Goal: Transaction & Acquisition: Purchase product/service

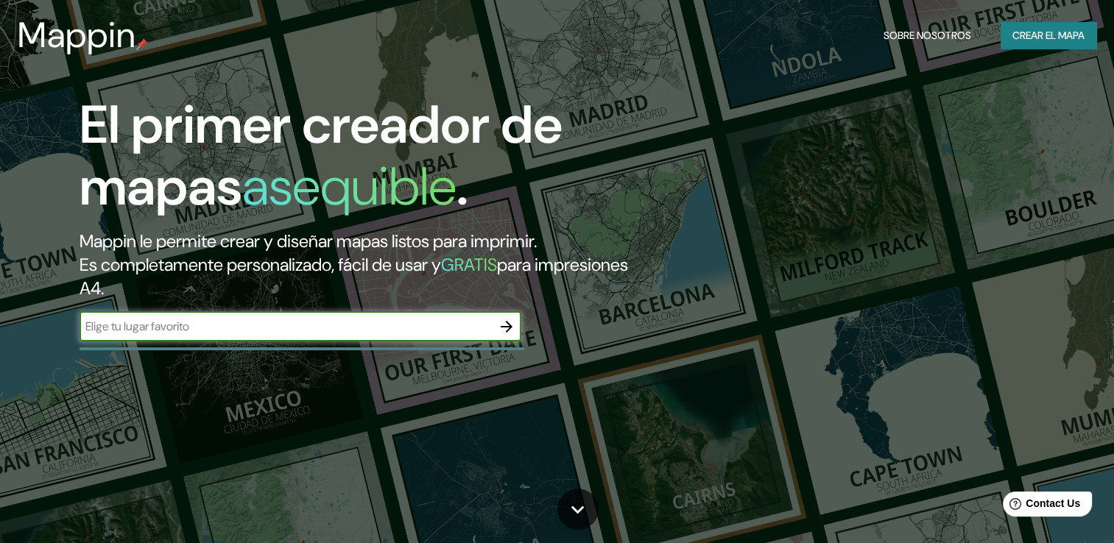
click at [1053, 33] on font "Crear el mapa" at bounding box center [1048, 36] width 72 height 18
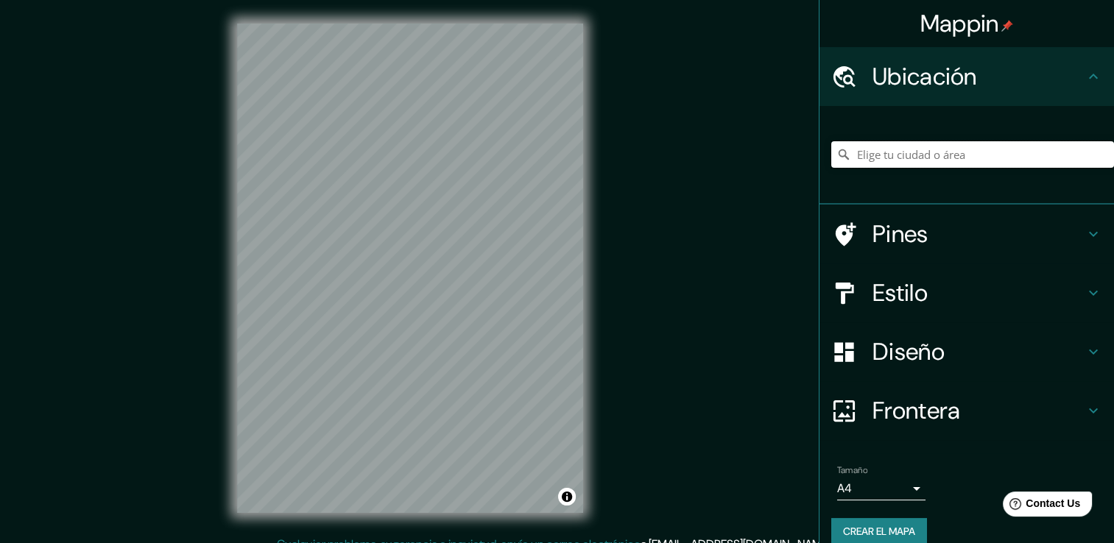
click at [915, 159] on input "Elige tu ciudad o área" at bounding box center [972, 154] width 283 height 27
type input "Cancún, [PERSON_NAME][GEOGRAPHIC_DATA], [GEOGRAPHIC_DATA]"
click at [1085, 299] on icon at bounding box center [1094, 293] width 18 height 18
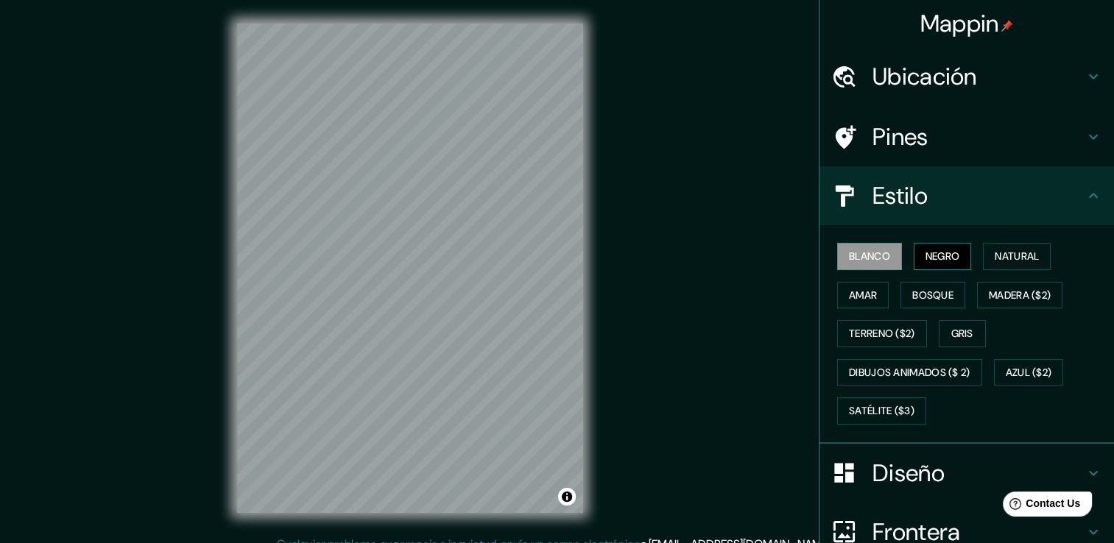
click at [948, 249] on font "Negro" at bounding box center [943, 256] width 35 height 18
click at [1020, 258] on font "Natural" at bounding box center [1017, 256] width 44 height 18
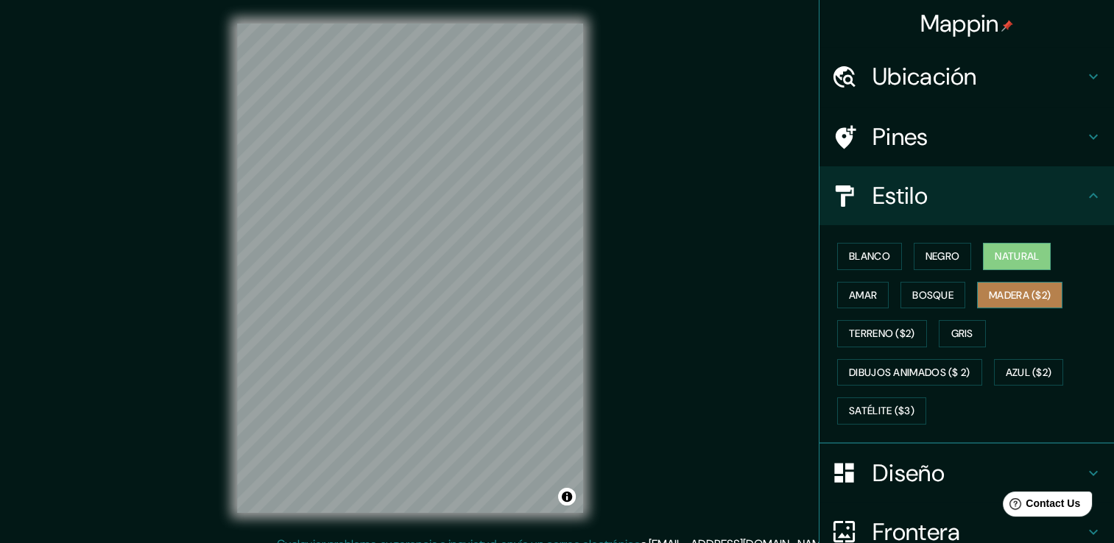
click at [1041, 299] on font "Madera ($2)" at bounding box center [1020, 295] width 62 height 18
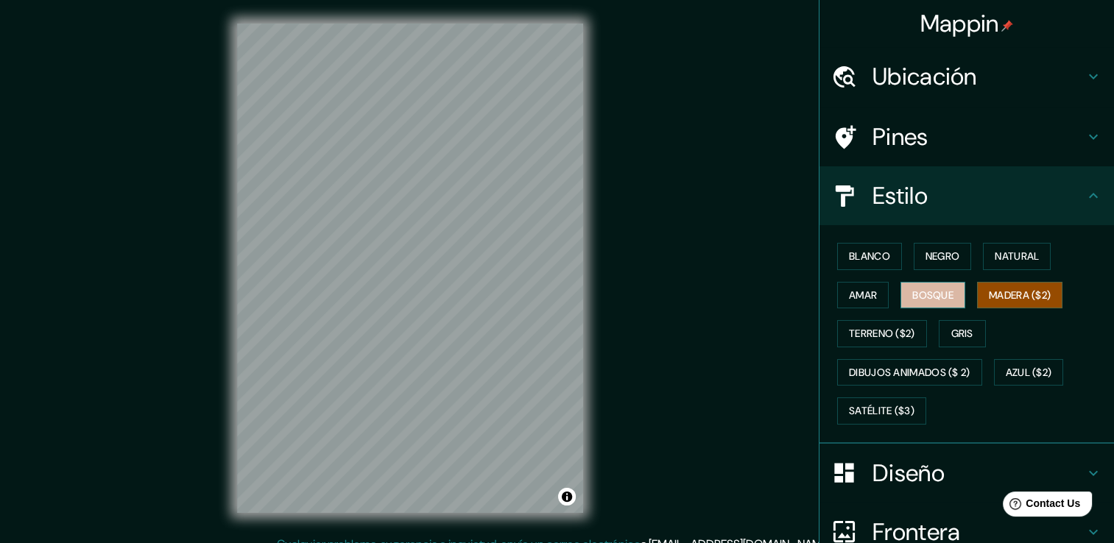
click at [921, 288] on font "Bosque" at bounding box center [932, 295] width 41 height 18
click at [857, 303] on font "Amar" at bounding box center [863, 295] width 28 height 18
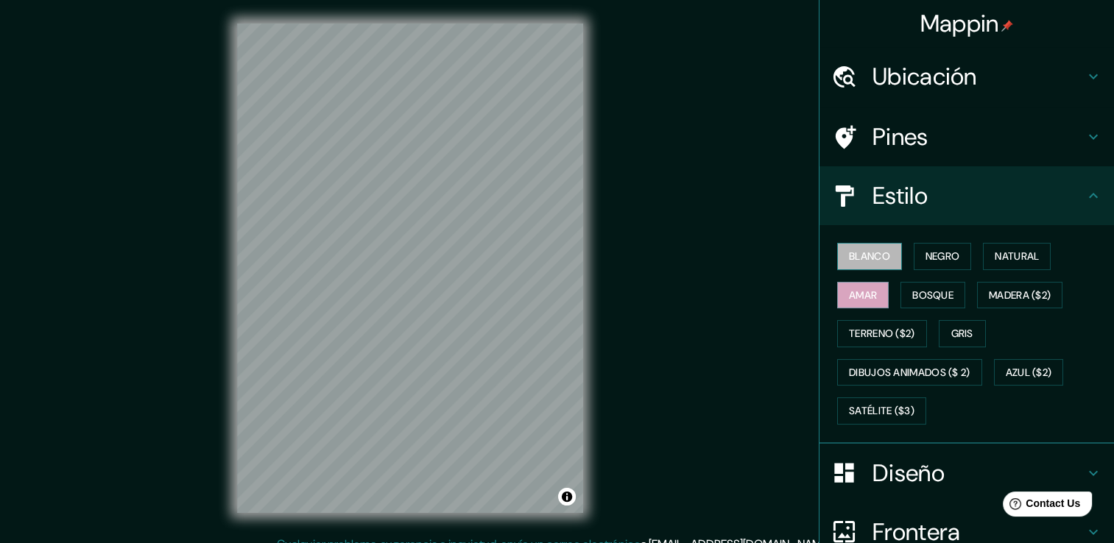
click at [865, 264] on font "Blanco" at bounding box center [869, 256] width 41 height 18
click at [931, 269] on button "Negro" at bounding box center [943, 256] width 58 height 27
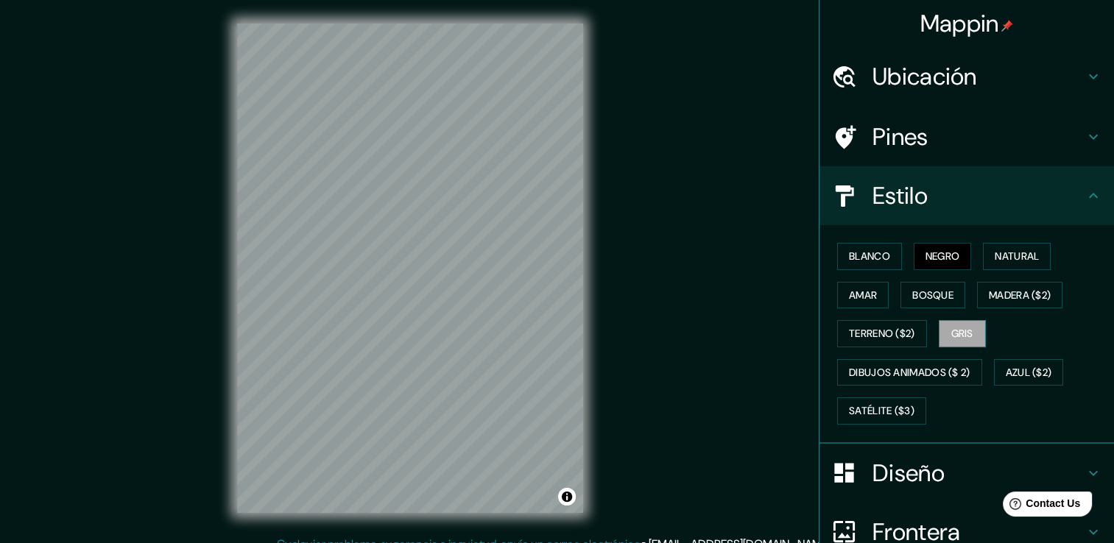
click at [959, 332] on font "Gris" at bounding box center [962, 334] width 22 height 18
click at [890, 406] on font "Satélite ($3)" at bounding box center [882, 411] width 66 height 18
click at [928, 253] on font "Negro" at bounding box center [943, 256] width 35 height 18
click at [998, 252] on font "Natural" at bounding box center [1017, 256] width 44 height 18
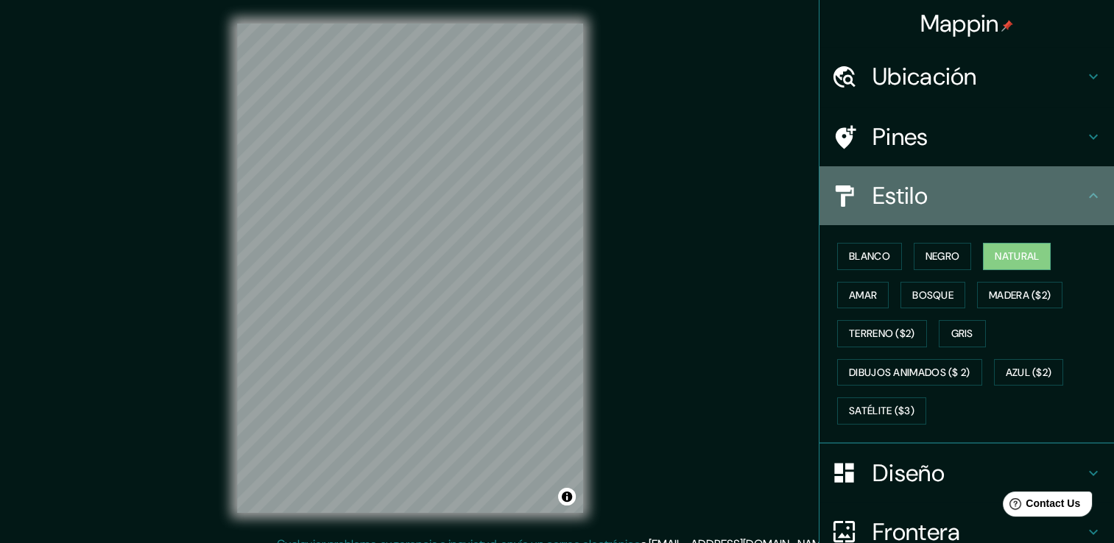
click at [1085, 195] on icon at bounding box center [1094, 196] width 18 height 18
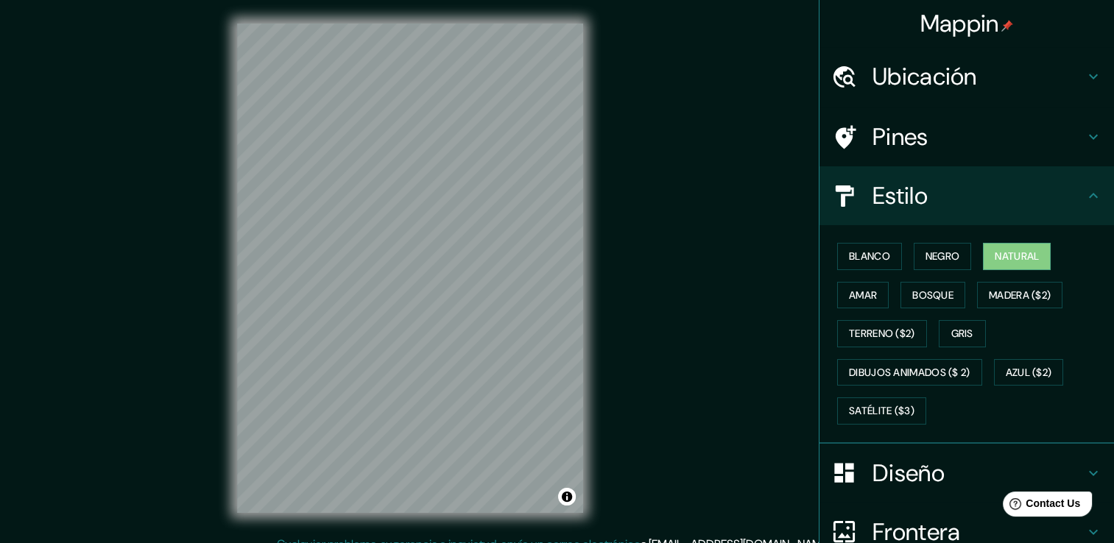
click at [1087, 194] on icon at bounding box center [1094, 196] width 18 height 18
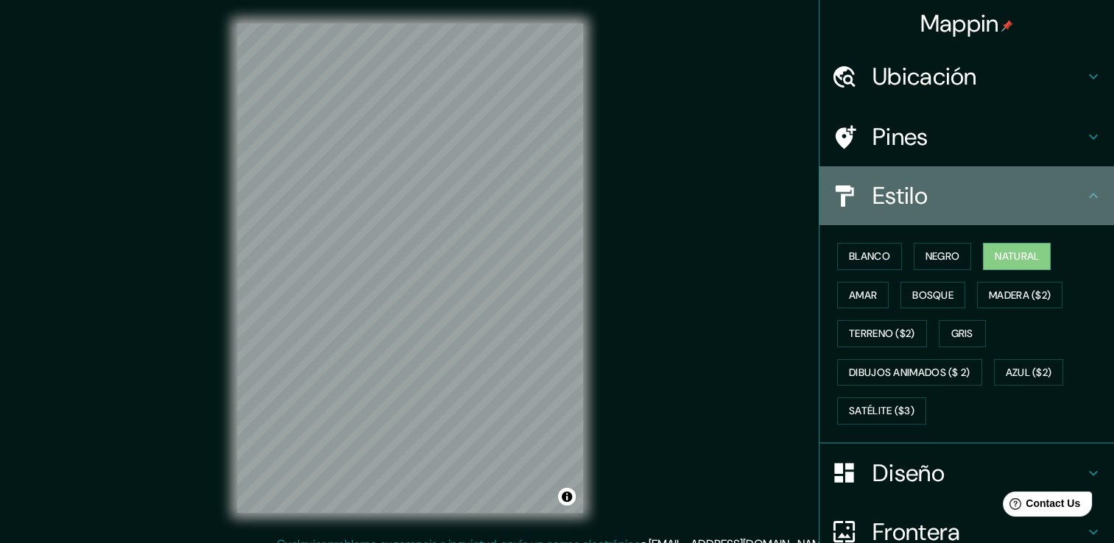
click at [1085, 194] on icon at bounding box center [1094, 196] width 18 height 18
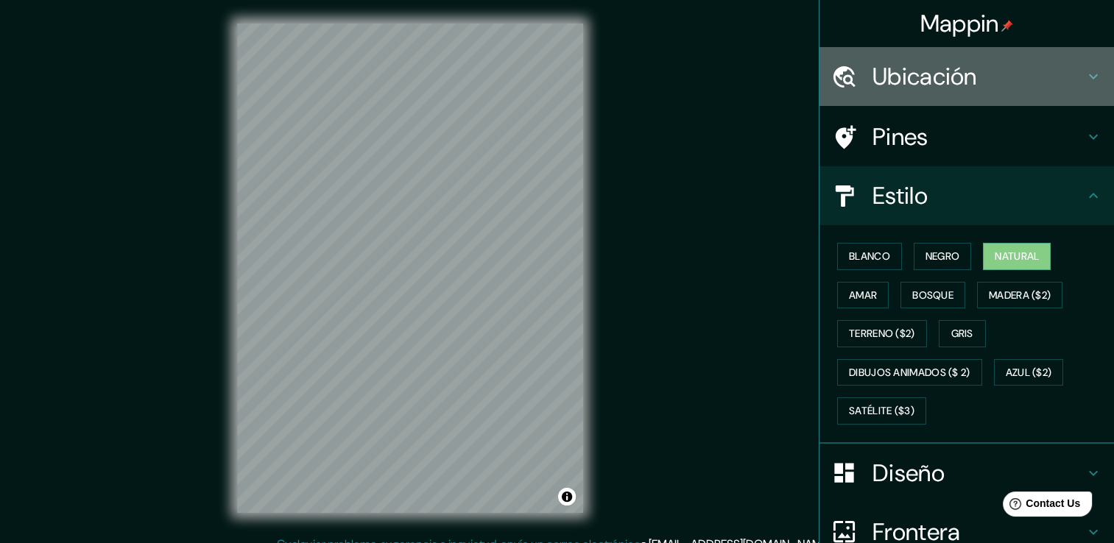
click at [1066, 59] on div "Ubicación" at bounding box center [967, 76] width 295 height 59
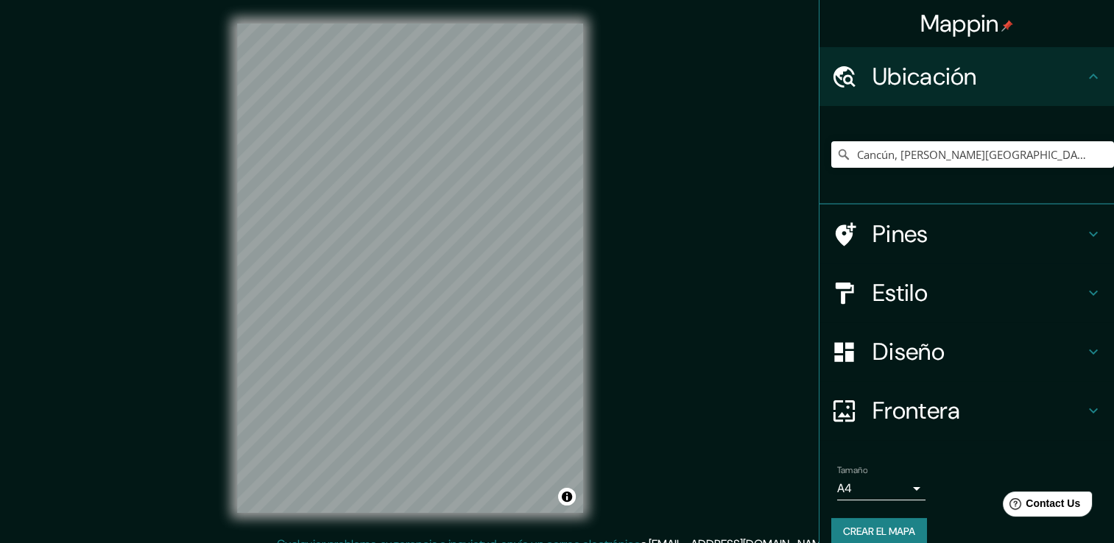
click at [1085, 225] on icon at bounding box center [1094, 234] width 18 height 18
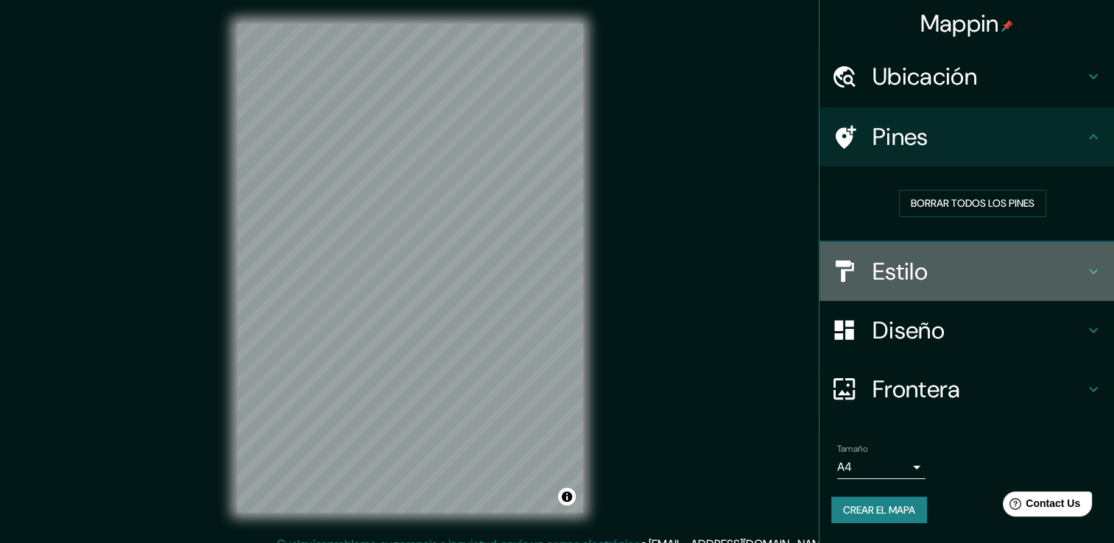
click at [1096, 275] on icon at bounding box center [1094, 272] width 18 height 18
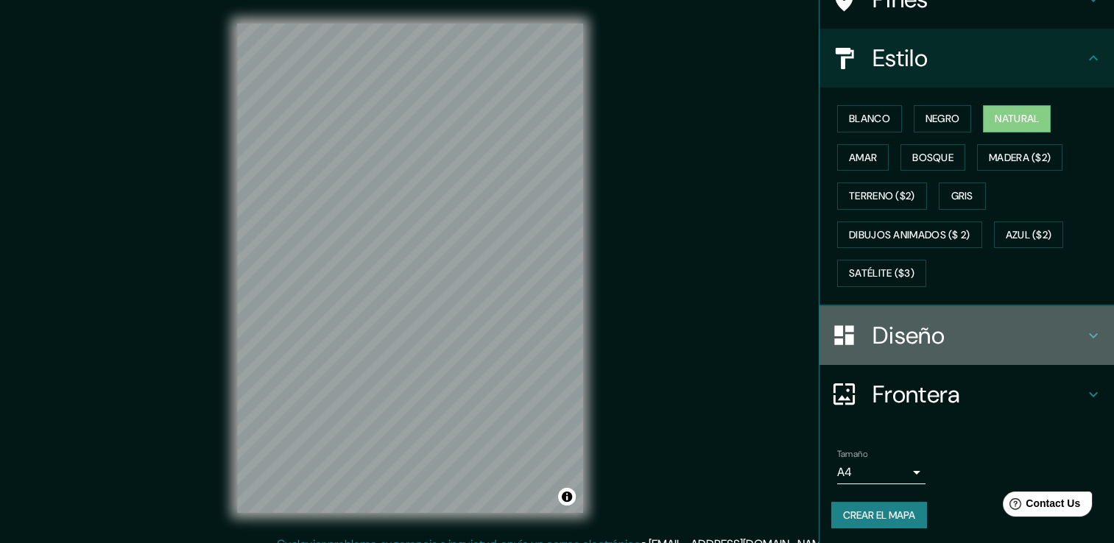
click at [1085, 334] on icon at bounding box center [1094, 336] width 18 height 18
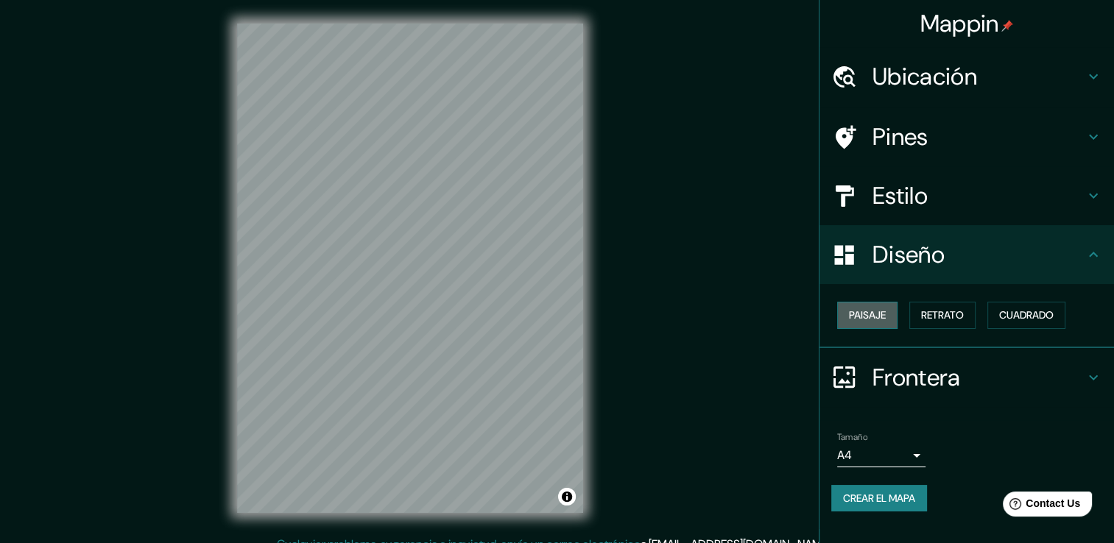
click at [874, 320] on font "Paisaje" at bounding box center [867, 315] width 37 height 18
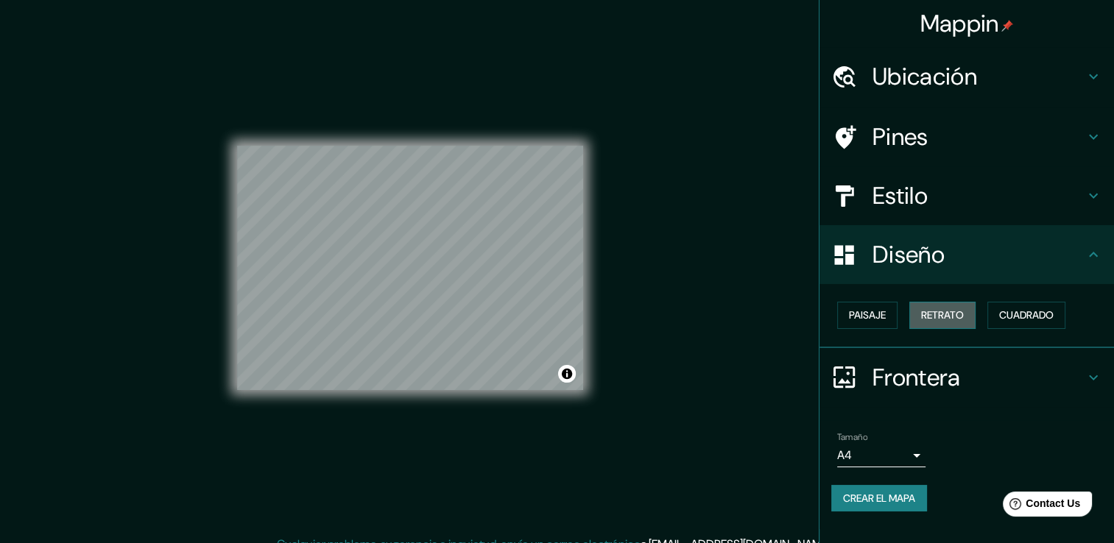
click at [940, 314] on font "Retrato" at bounding box center [942, 315] width 43 height 18
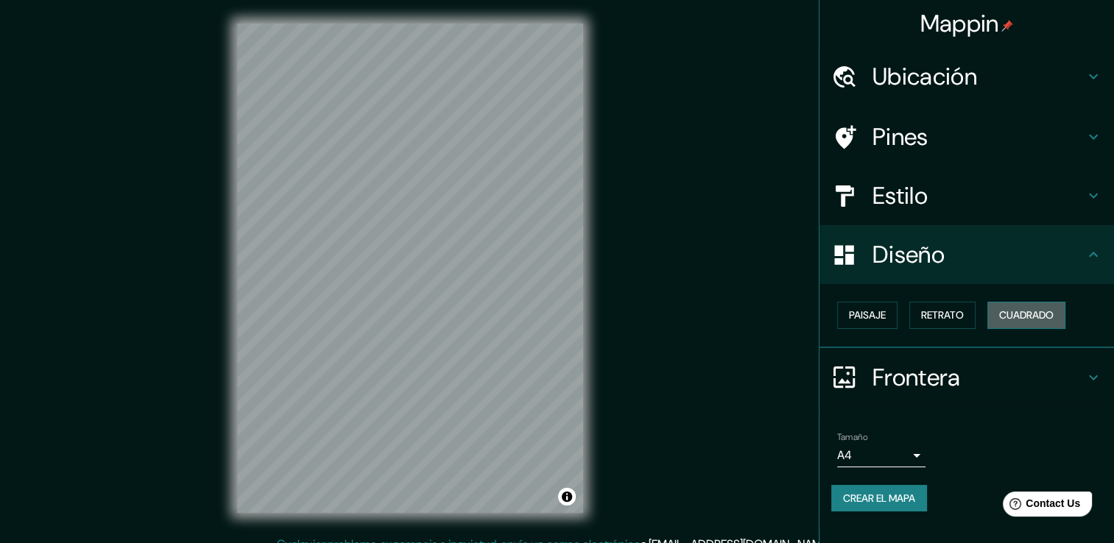
click at [1021, 311] on font "Cuadrado" at bounding box center [1026, 315] width 54 height 18
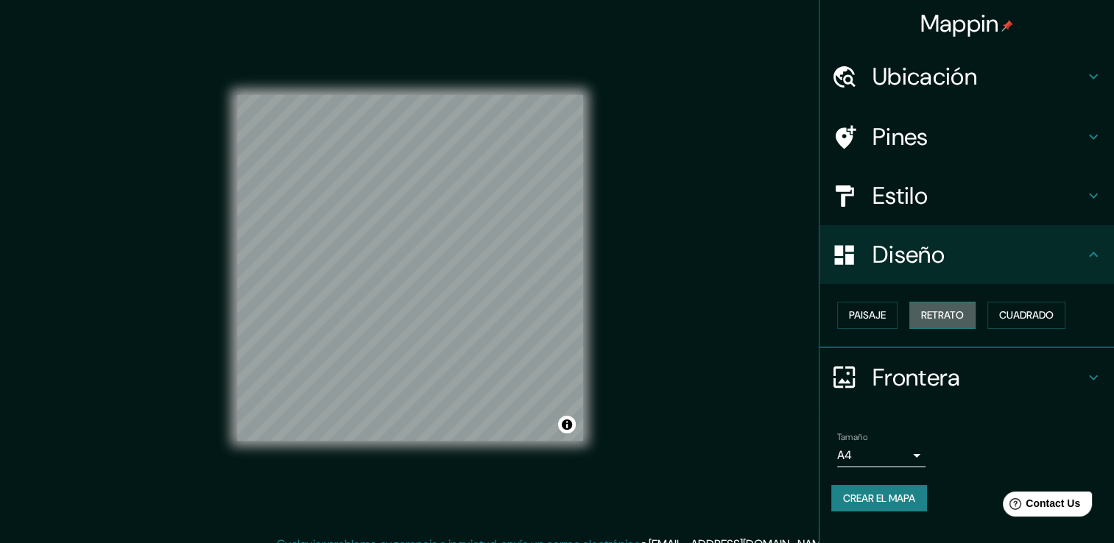
click at [935, 317] on font "Retrato" at bounding box center [942, 315] width 43 height 18
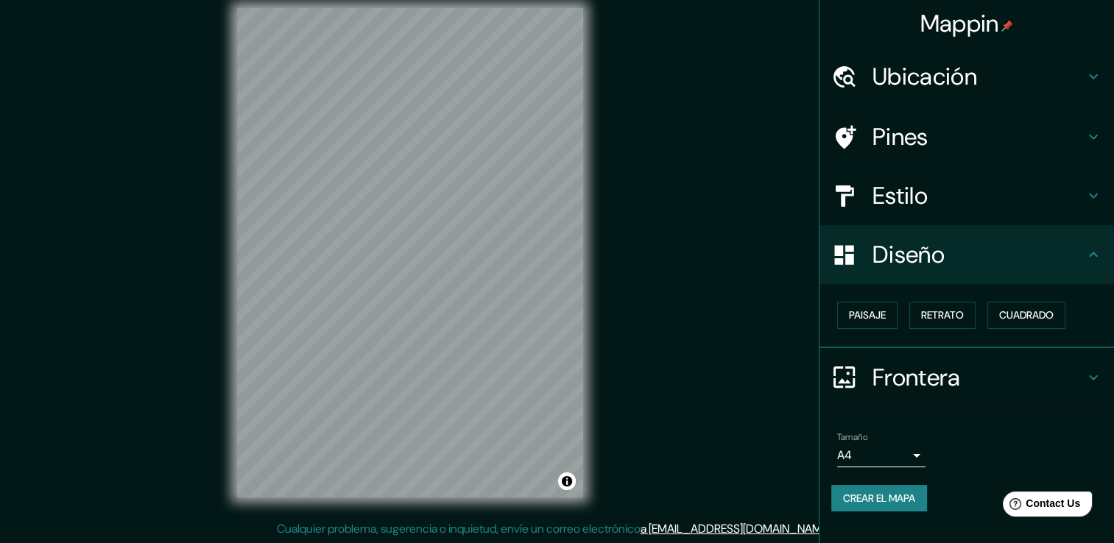
scroll to position [16, 0]
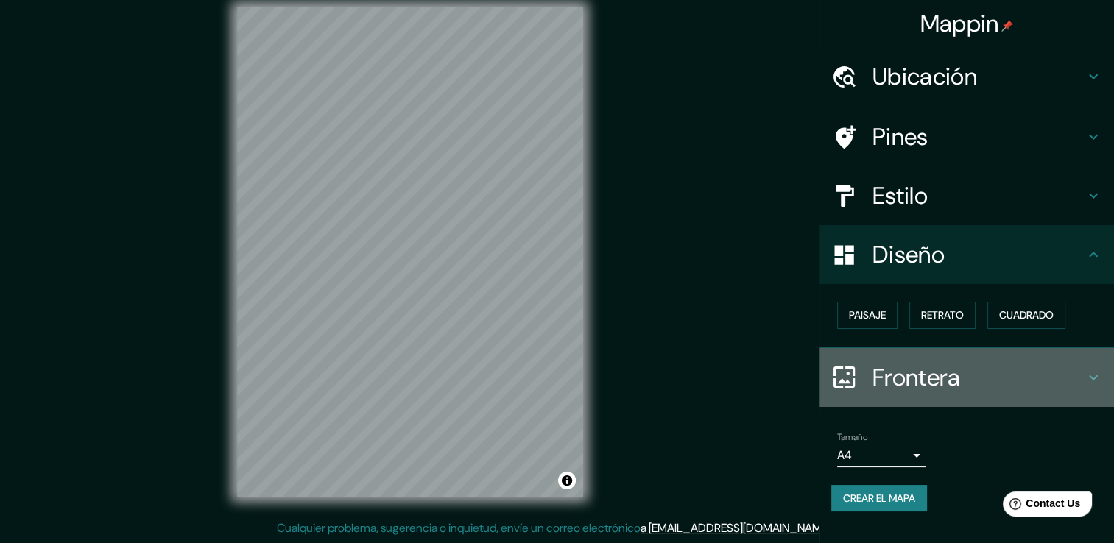
click at [1091, 372] on icon at bounding box center [1094, 378] width 18 height 18
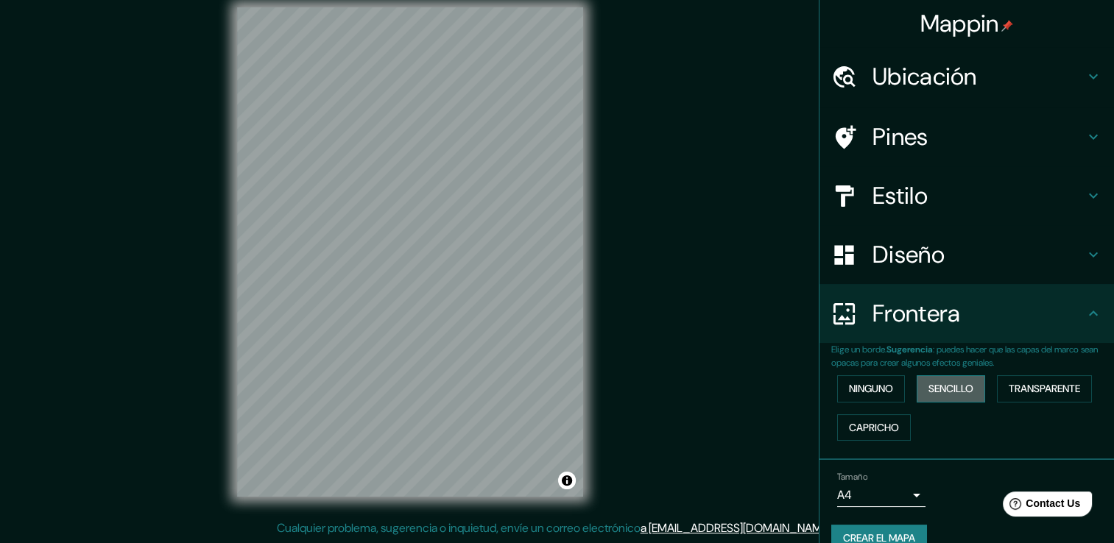
click at [943, 392] on font "Sencillo" at bounding box center [951, 389] width 45 height 18
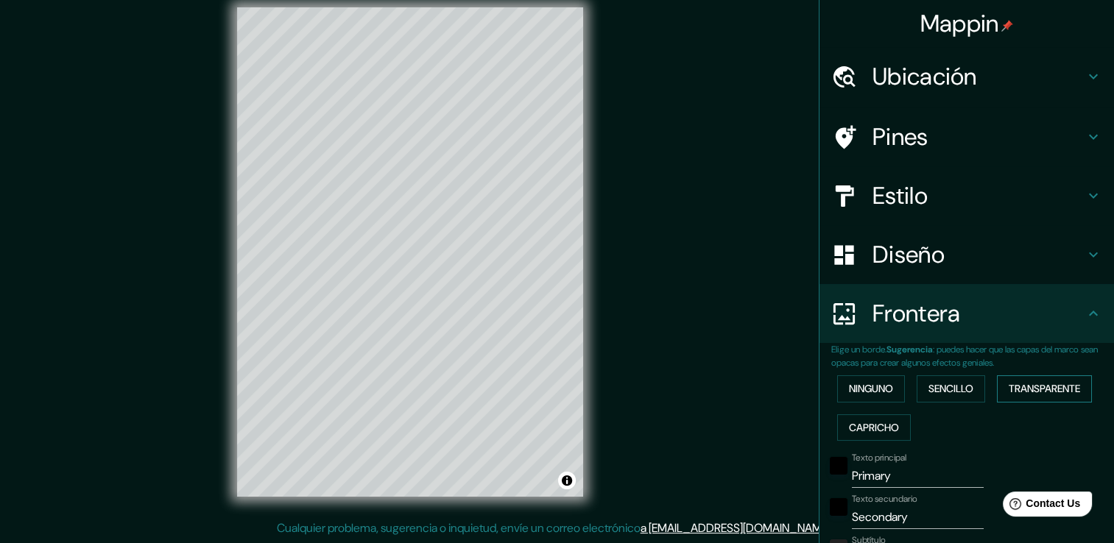
click at [1034, 387] on font "Transparente" at bounding box center [1044, 389] width 71 height 18
click at [883, 427] on font "Capricho" at bounding box center [874, 428] width 50 height 18
click at [861, 384] on font "Ninguno" at bounding box center [871, 389] width 44 height 18
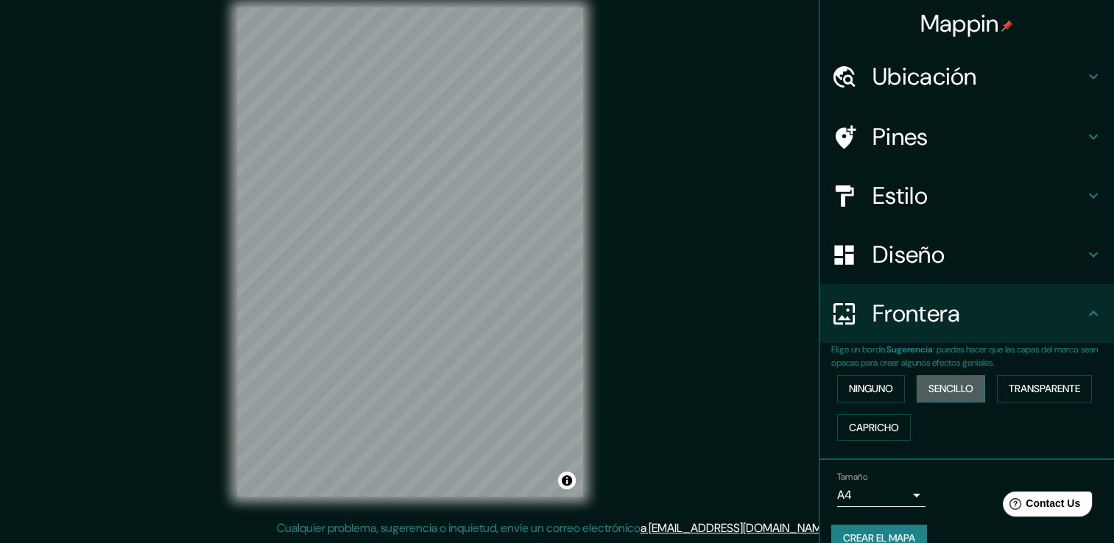
click at [961, 393] on font "Sencillo" at bounding box center [951, 389] width 45 height 18
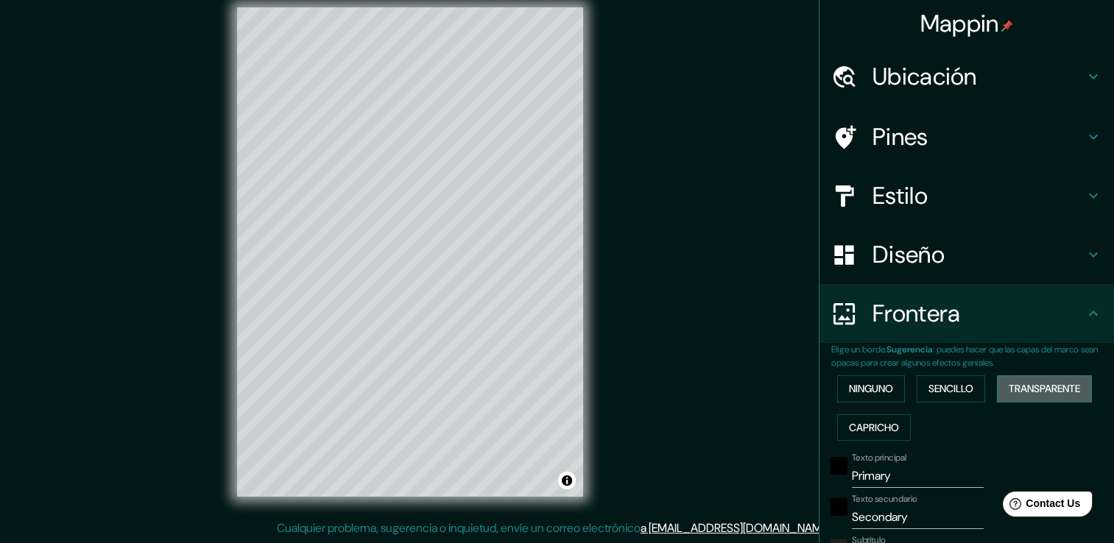
drag, startPoint x: 1033, startPoint y: 383, endPoint x: 1018, endPoint y: 385, distance: 14.9
click at [1031, 383] on font "Transparente" at bounding box center [1044, 389] width 71 height 18
click at [965, 387] on font "Sencillo" at bounding box center [951, 389] width 45 height 18
click at [1036, 387] on font "Transparente" at bounding box center [1044, 389] width 71 height 18
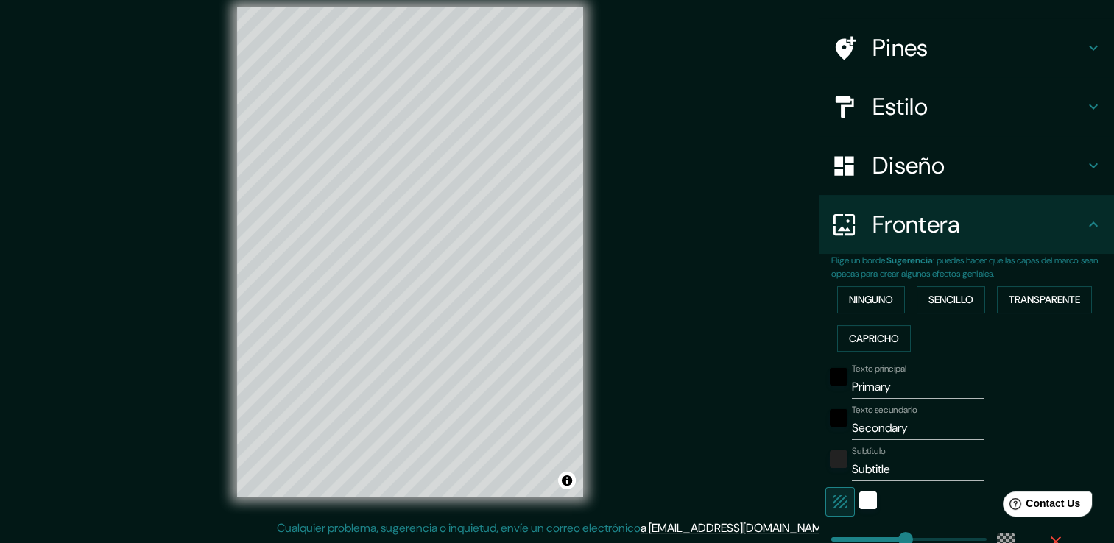
scroll to position [147, 0]
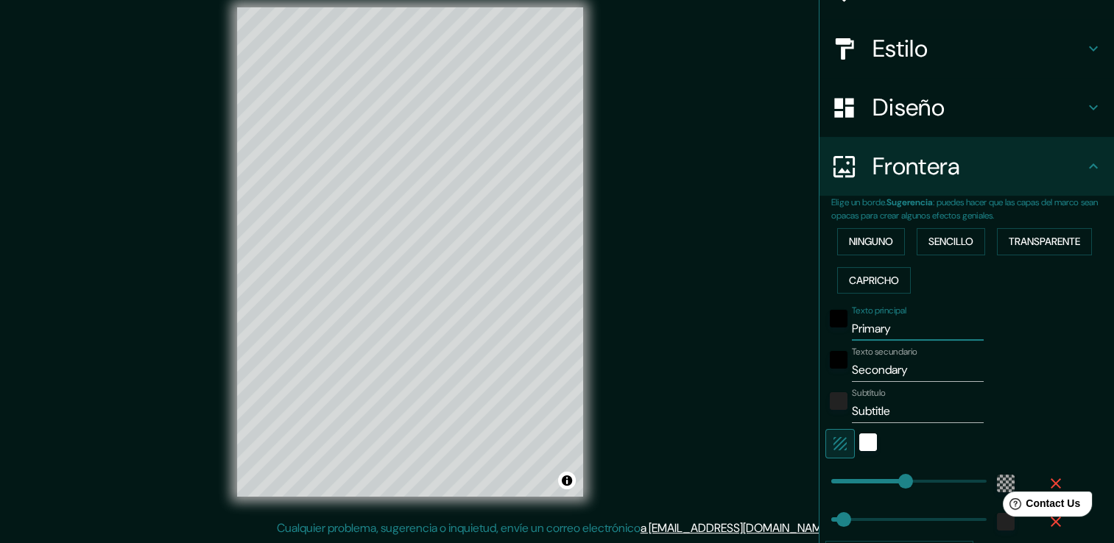
click at [920, 328] on input "Primary" at bounding box center [918, 329] width 132 height 24
type input "Primar"
type input "226"
type input "38"
type input "P"
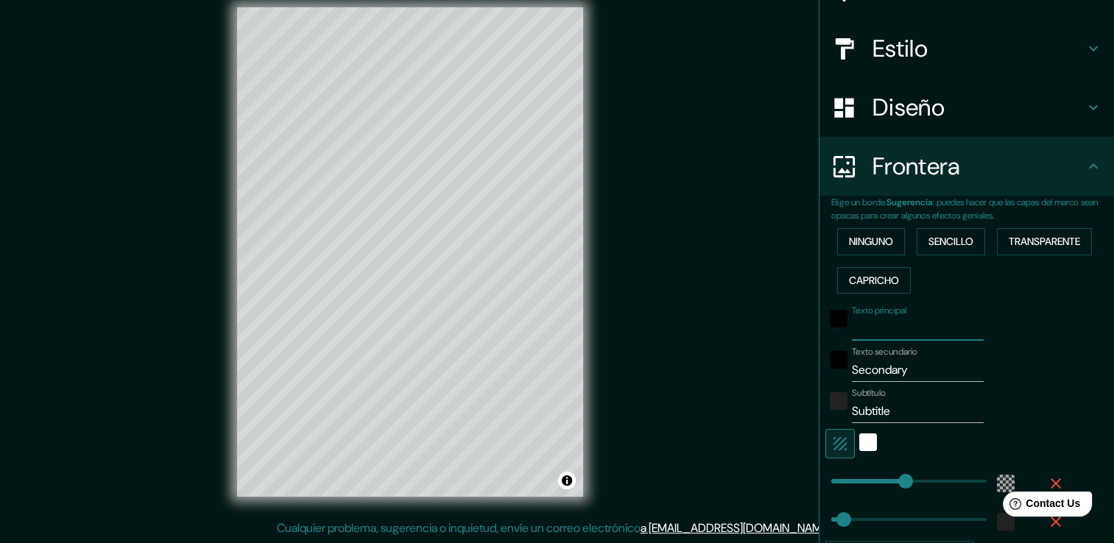
type input "226"
type input "38"
type input "C"
type input "226"
type input "38"
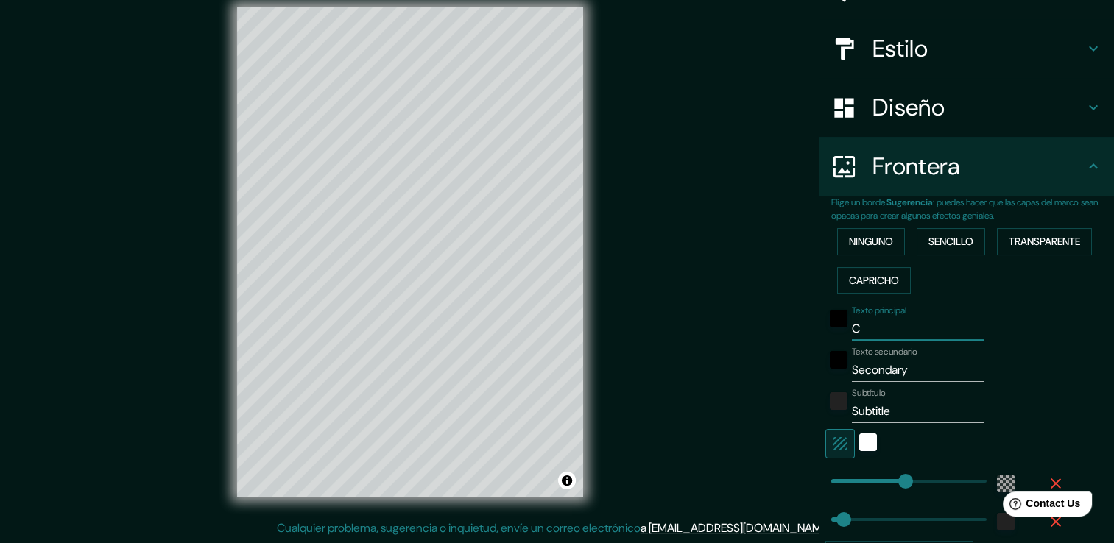
type input "Ca"
type input "226"
type input "38"
type input "Can"
type input "226"
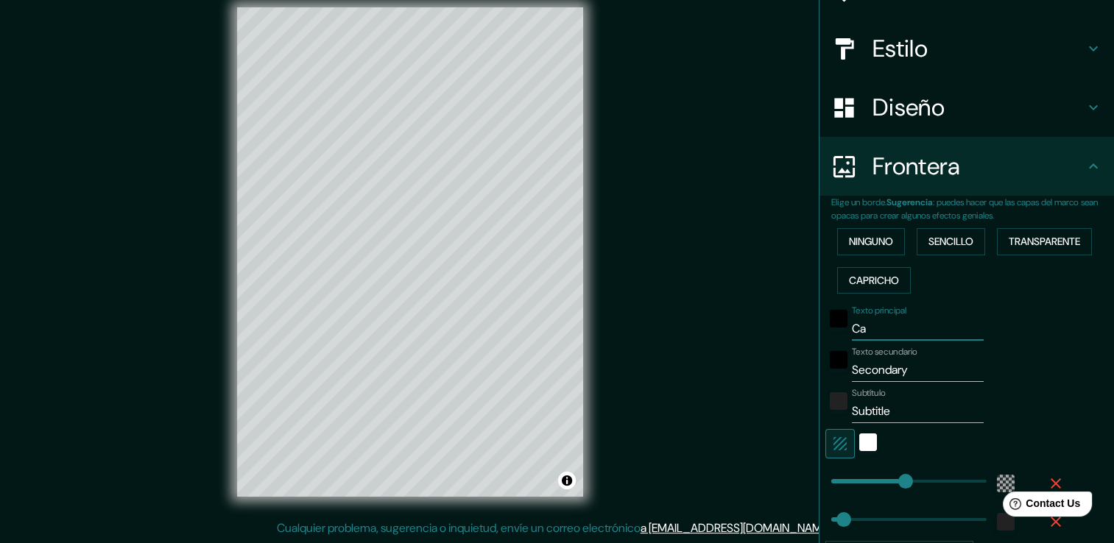
type input "38"
type input "Canc"
type input "226"
type input "38"
type input "Cancú"
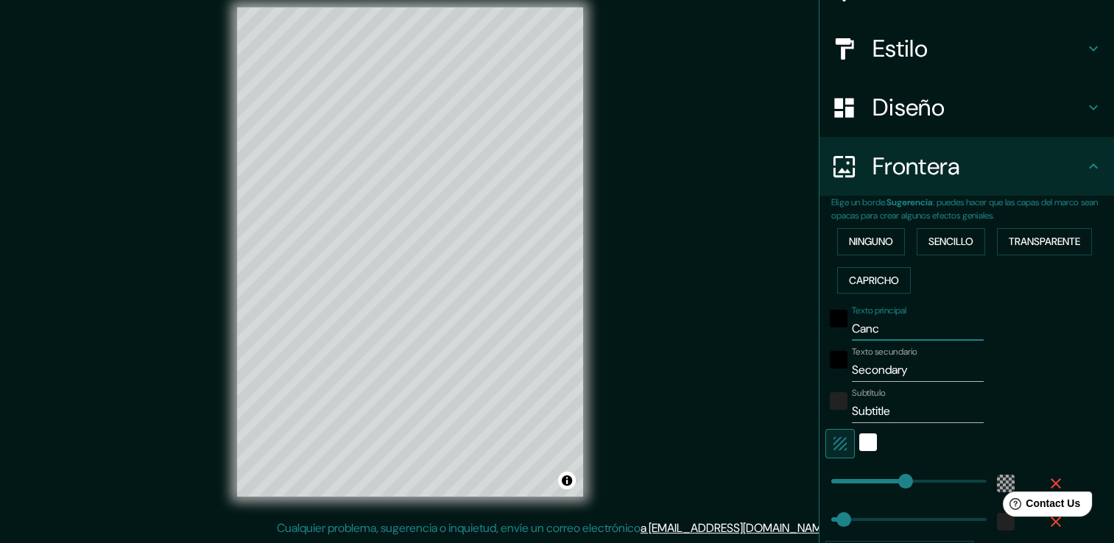
type input "226"
type input "38"
type input "Cancún"
type input "226"
type input "38"
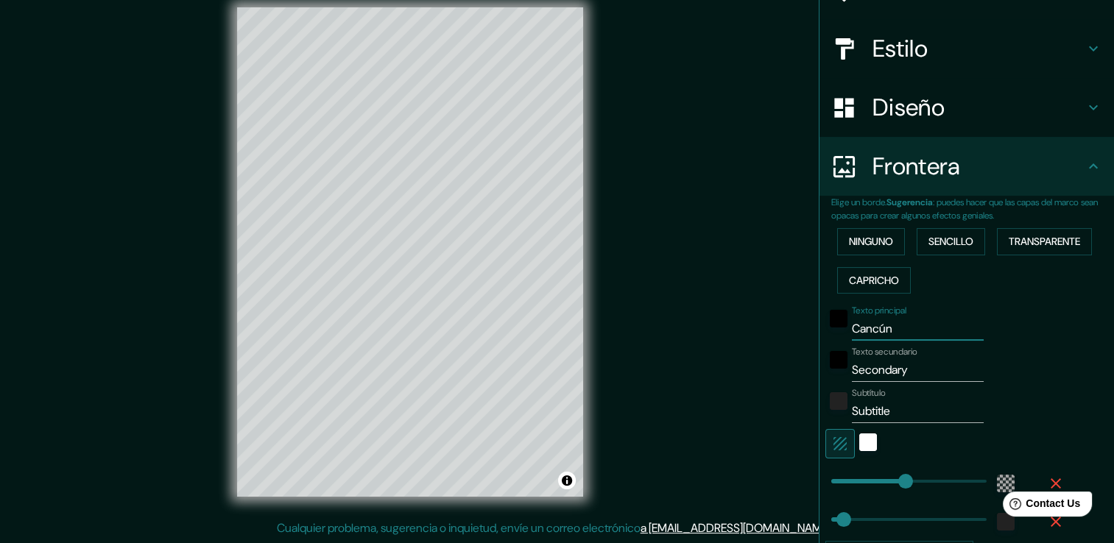
type input "Cancú"
type input "226"
type input "38"
type input "Canc"
type input "226"
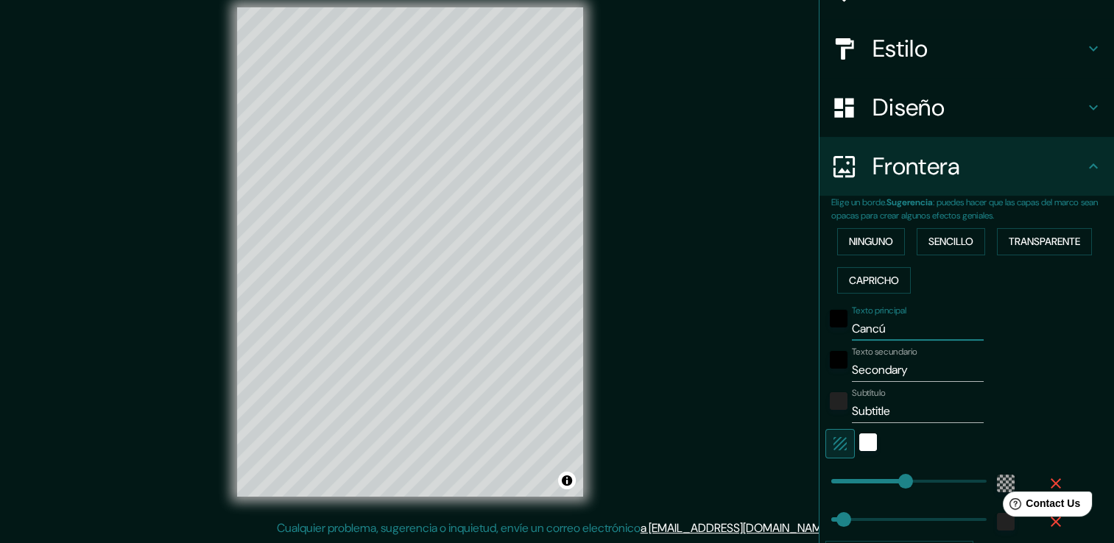
type input "38"
type input "Cancú"
type input "226"
type input "38"
type input "Cancún"
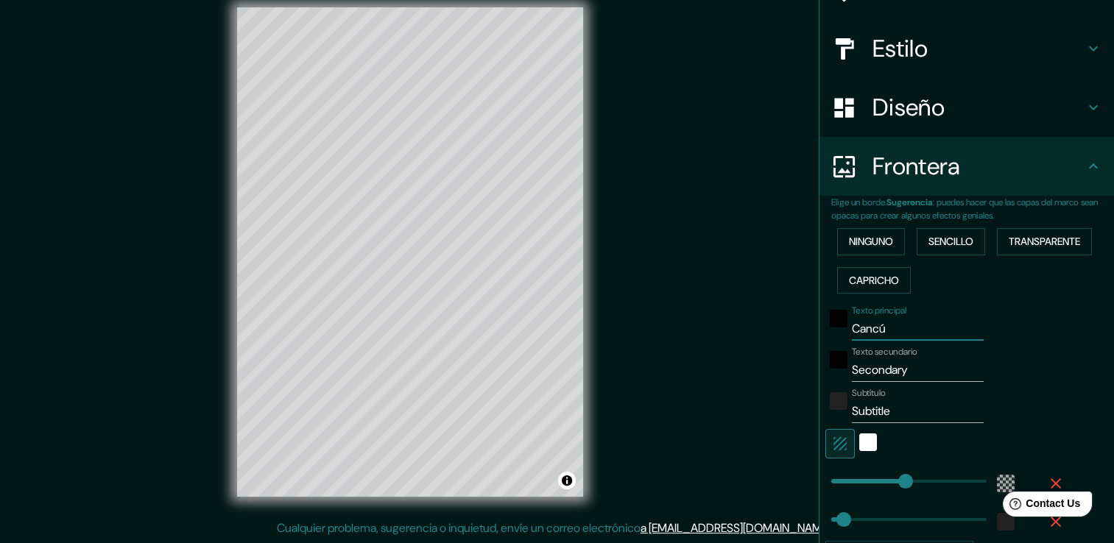
type input "226"
type input "38"
type input "Cancún"
drag, startPoint x: 890, startPoint y: 368, endPoint x: 825, endPoint y: 370, distance: 64.8
click at [825, 370] on div "Texto secundario Secondary" at bounding box center [946, 364] width 242 height 35
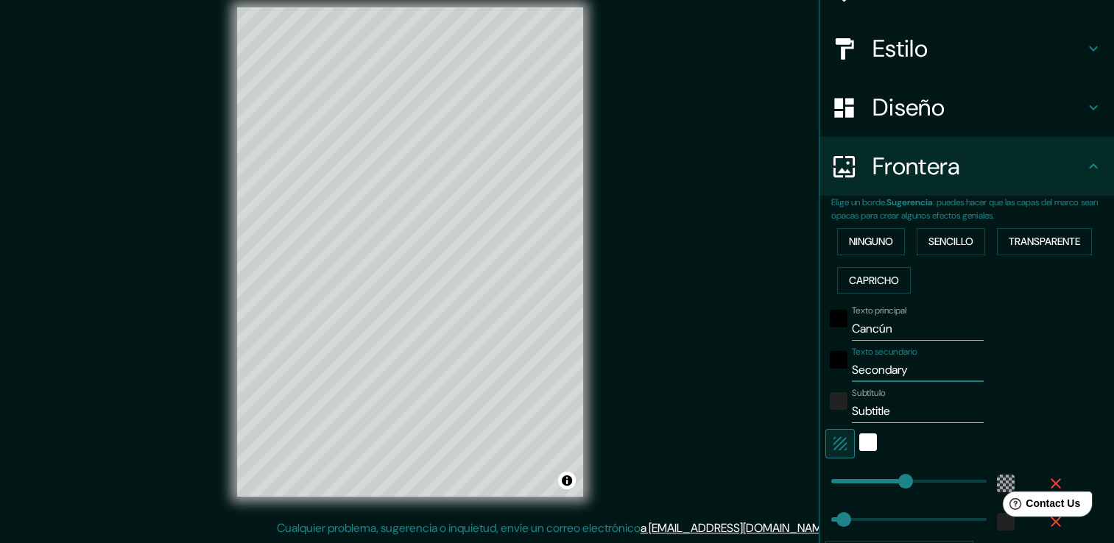
type input "226"
type input "38"
drag, startPoint x: 910, startPoint y: 414, endPoint x: 827, endPoint y: 414, distance: 83.2
click at [825, 414] on div "Subtítulo Subtitle" at bounding box center [946, 405] width 242 height 35
type input "226"
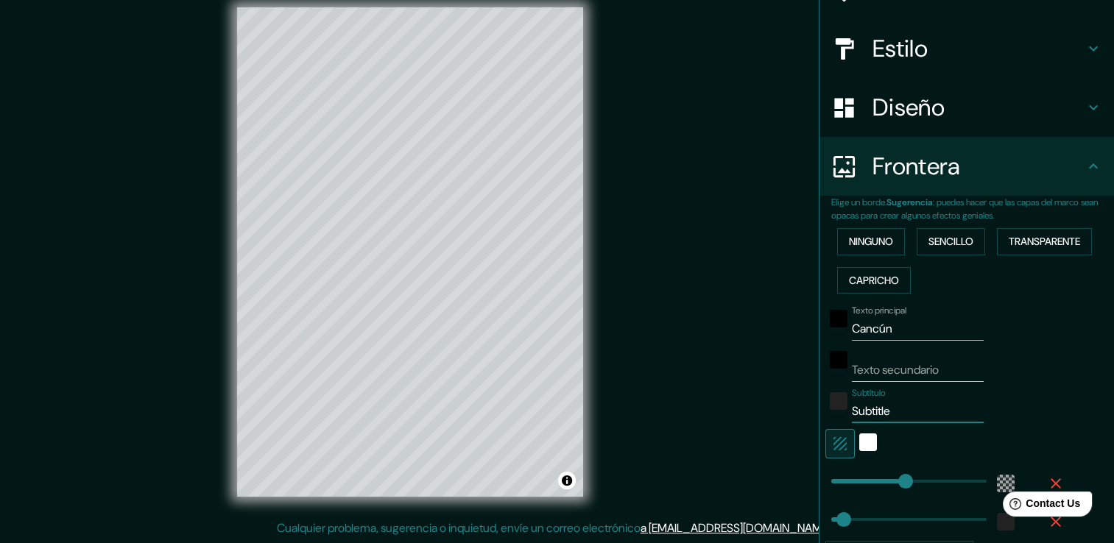
type input "38"
click at [909, 367] on input "Texto secundario" at bounding box center [918, 371] width 132 height 24
type input "C"
type input "226"
type input "38"
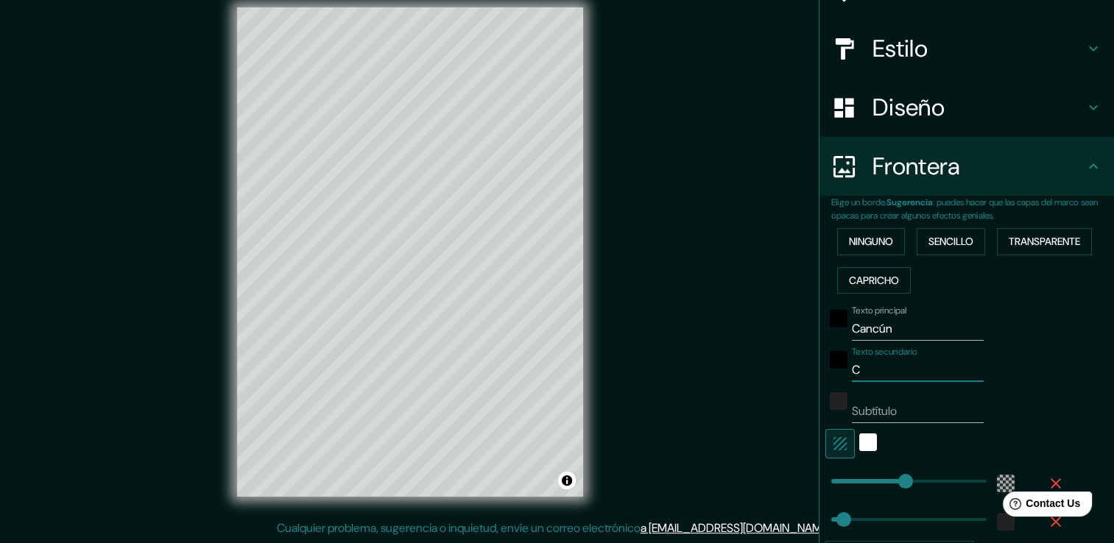
type input "CA"
type input "226"
type input "38"
type input "CAN"
type input "226"
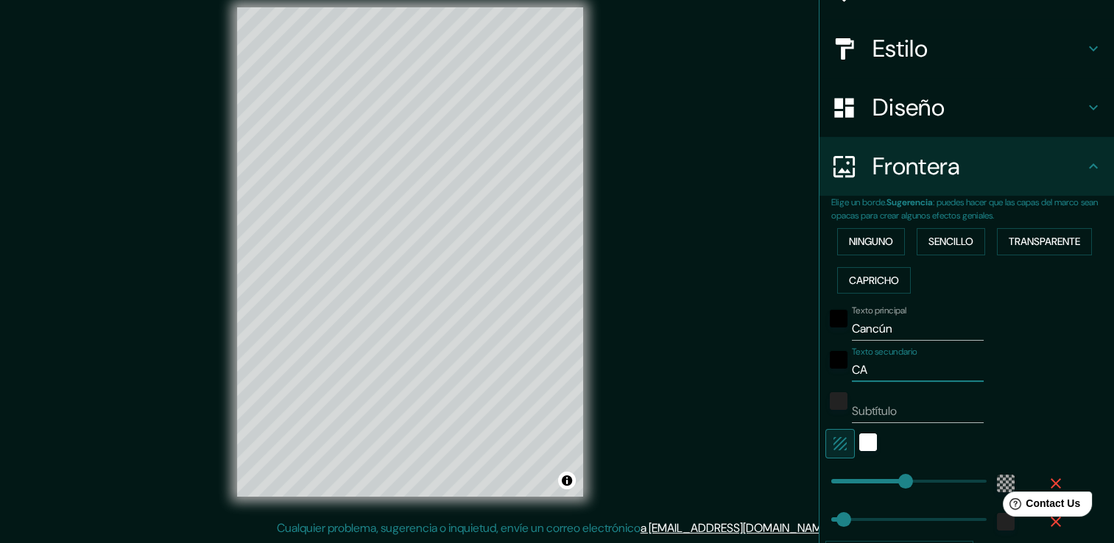
type input "38"
type input "CANC"
type input "226"
type input "38"
type input "CANCÚ"
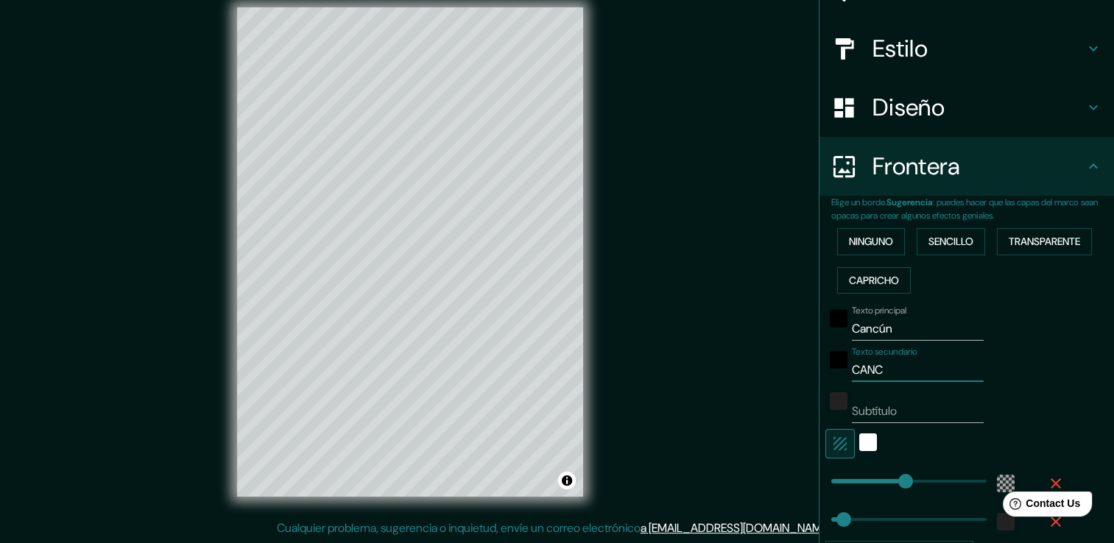
type input "226"
type input "38"
type input "CANCÚB"
type input "226"
type input "38"
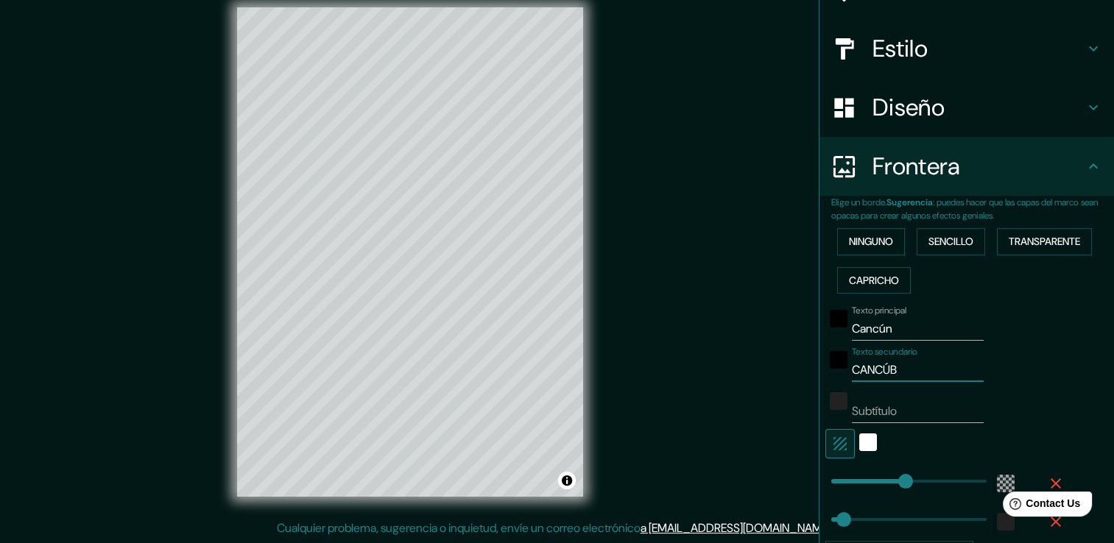
type input "CANCÚ"
type input "226"
type input "38"
type input "CANCÚN"
type input "226"
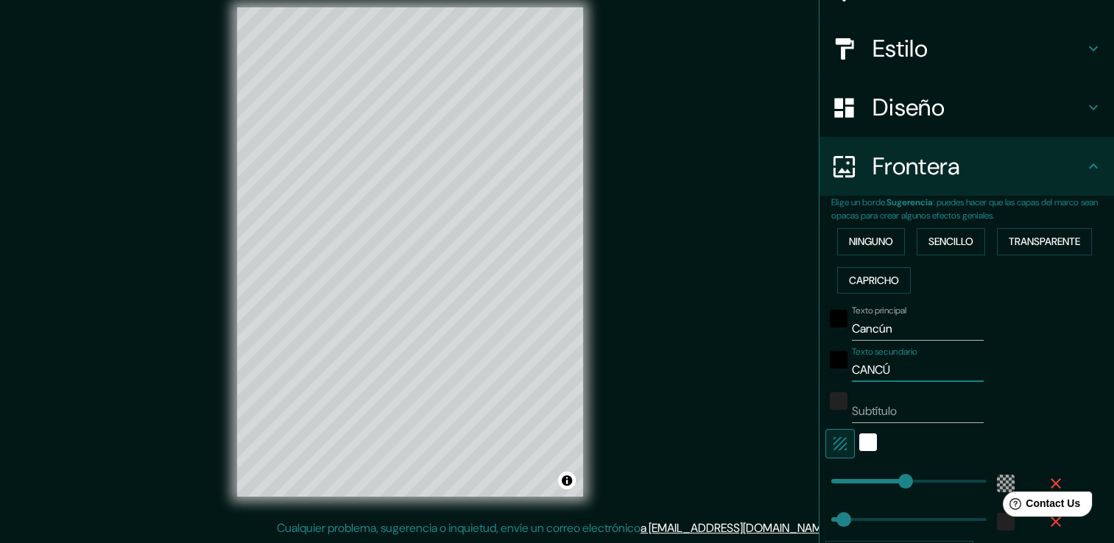
type input "38"
type input "CANCÚ"
type input "226"
type input "38"
type input "C"
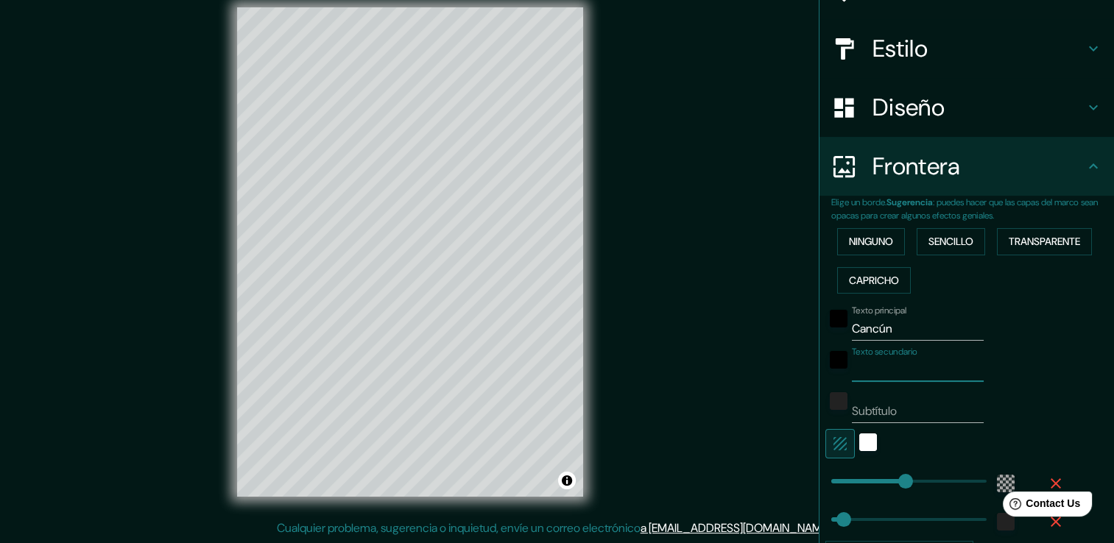
type input "226"
type input "38"
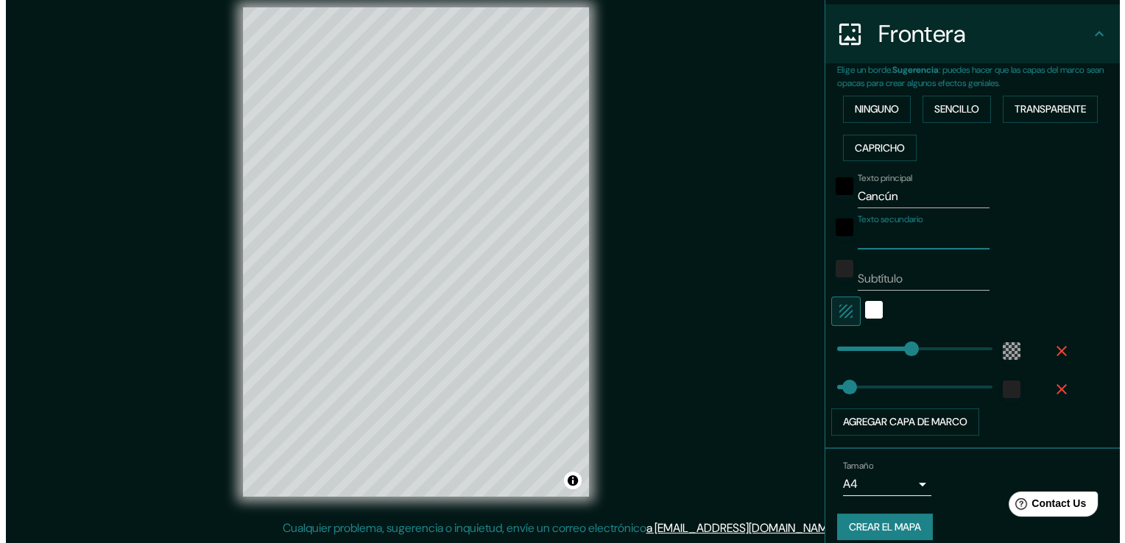
scroll to position [292, 0]
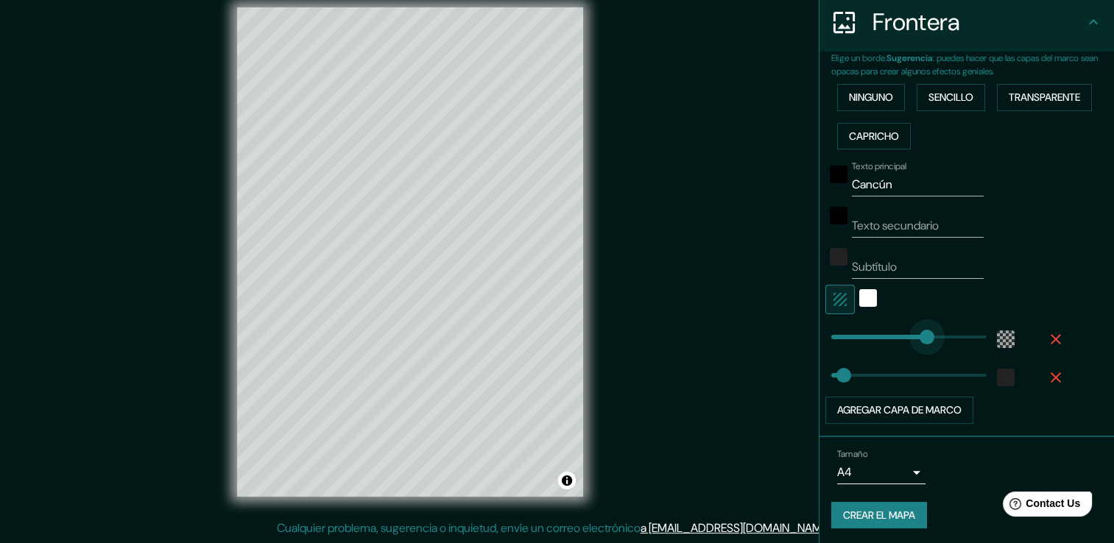
type input "220"
drag, startPoint x: 900, startPoint y: 337, endPoint x: 892, endPoint y: 339, distance: 7.7
type input "242"
drag, startPoint x: 833, startPoint y: 370, endPoint x: 900, endPoint y: 376, distance: 67.2
type input "61"
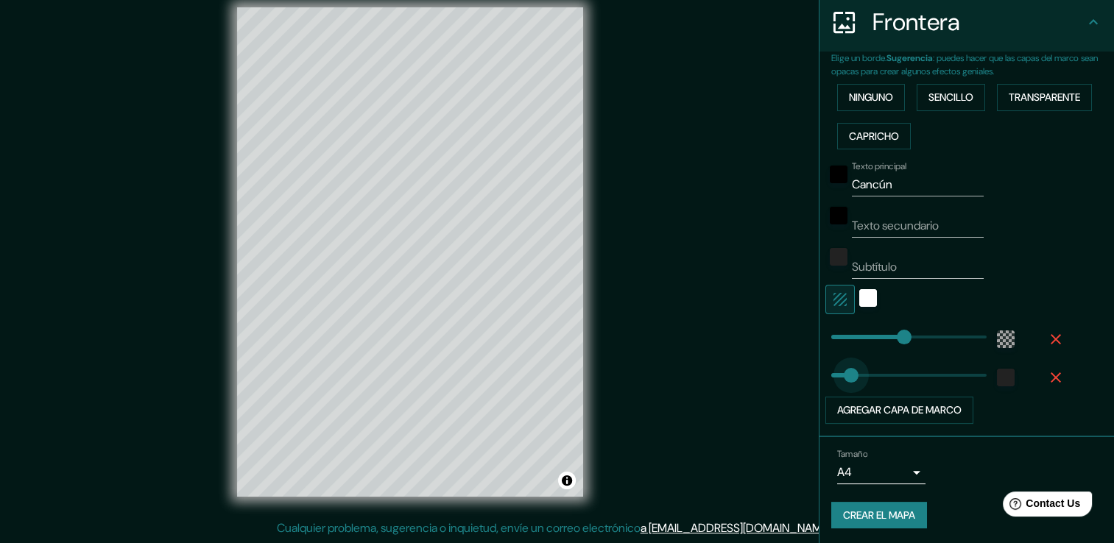
drag, startPoint x: 869, startPoint y: 378, endPoint x: 840, endPoint y: 378, distance: 28.7
type input "358"
drag, startPoint x: 892, startPoint y: 331, endPoint x: 938, endPoint y: 331, distance: 46.4
type input "153"
drag, startPoint x: 938, startPoint y: 331, endPoint x: 868, endPoint y: 342, distance: 70.7
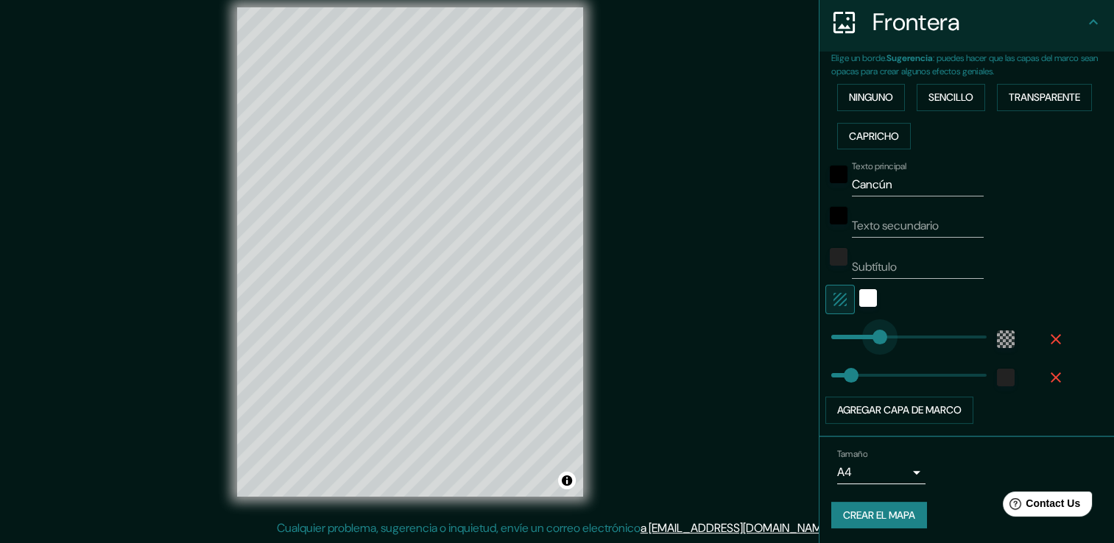
type input "72"
drag, startPoint x: 869, startPoint y: 342, endPoint x: 844, endPoint y: 343, distance: 25.0
type input "146"
drag, startPoint x: 851, startPoint y: 342, endPoint x: 868, endPoint y: 342, distance: 16.9
type input "79"
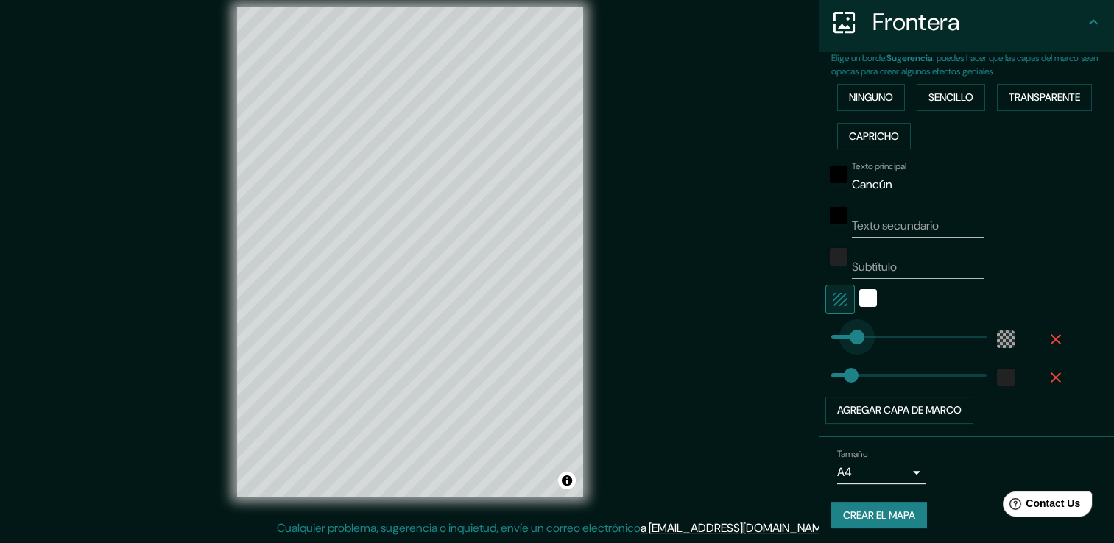
drag, startPoint x: 862, startPoint y: 341, endPoint x: 846, endPoint y: 342, distance: 16.3
type input "50"
type input "30"
type input "37"
type input "52"
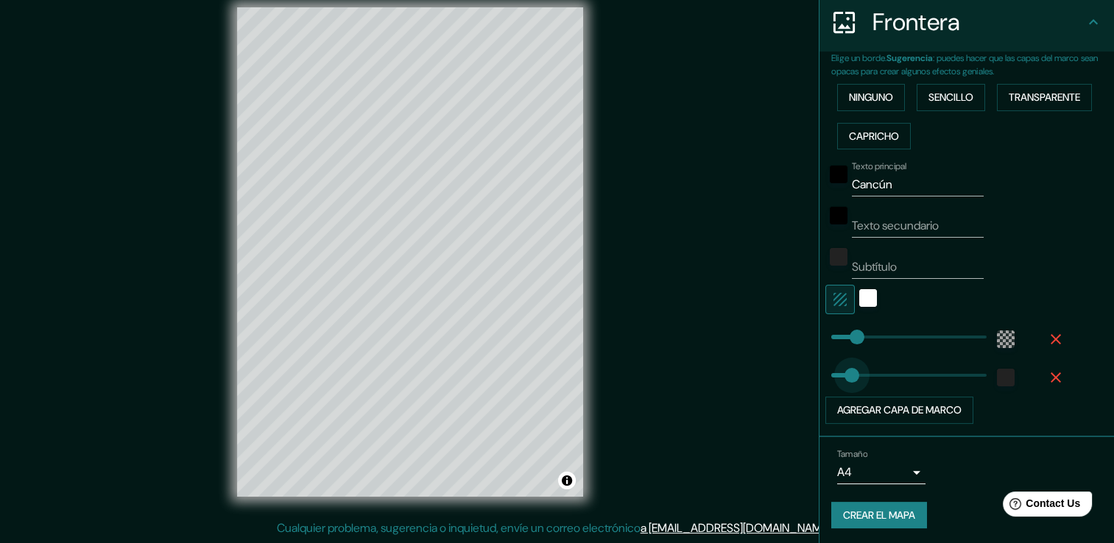
type input "75"
drag, startPoint x: 837, startPoint y: 373, endPoint x: 845, endPoint y: 370, distance: 7.9
type input "70"
type input "46"
type input "48"
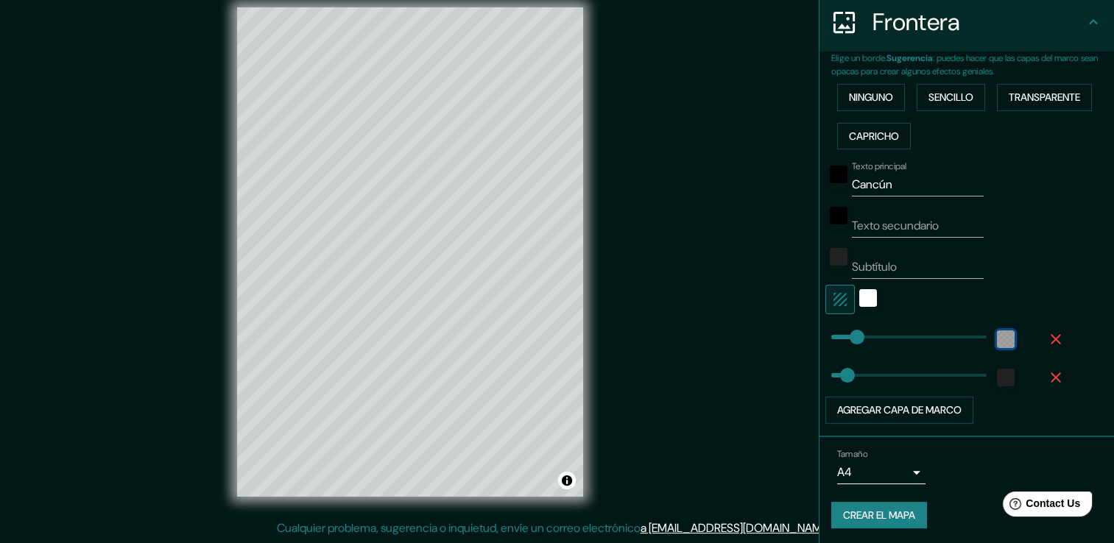
click at [997, 337] on div "color-55555544" at bounding box center [1006, 340] width 18 height 18
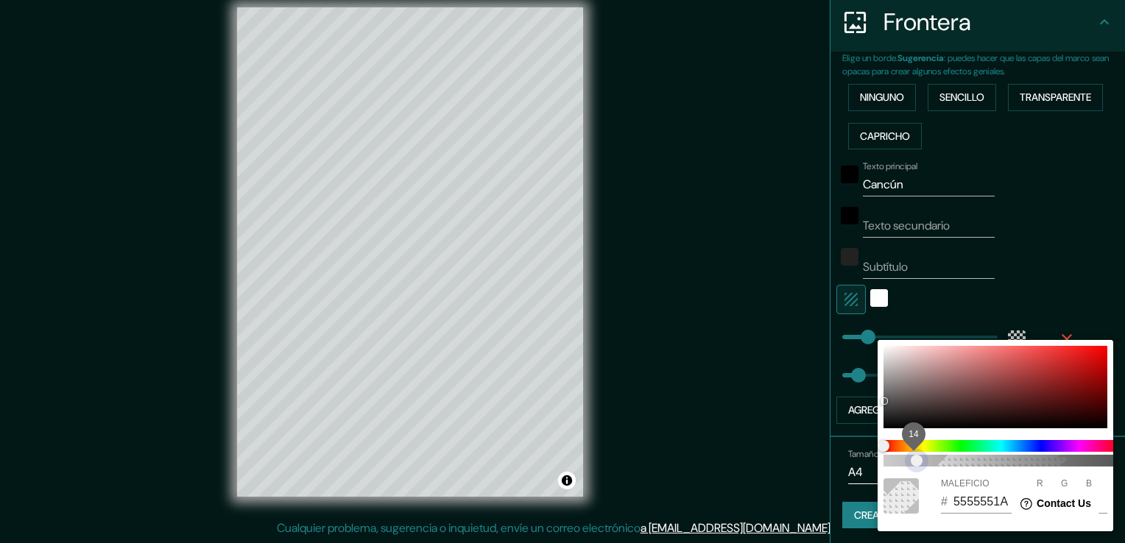
drag, startPoint x: 939, startPoint y: 465, endPoint x: 906, endPoint y: 471, distance: 33.7
click at [911, 467] on span "14" at bounding box center [917, 461] width 12 height 12
click at [915, 460] on span "12" at bounding box center [912, 461] width 12 height 12
click at [906, 462] on span "12" at bounding box center [912, 461] width 12 height 12
drag, startPoint x: 889, startPoint y: 462, endPoint x: 976, endPoint y: 464, distance: 86.9
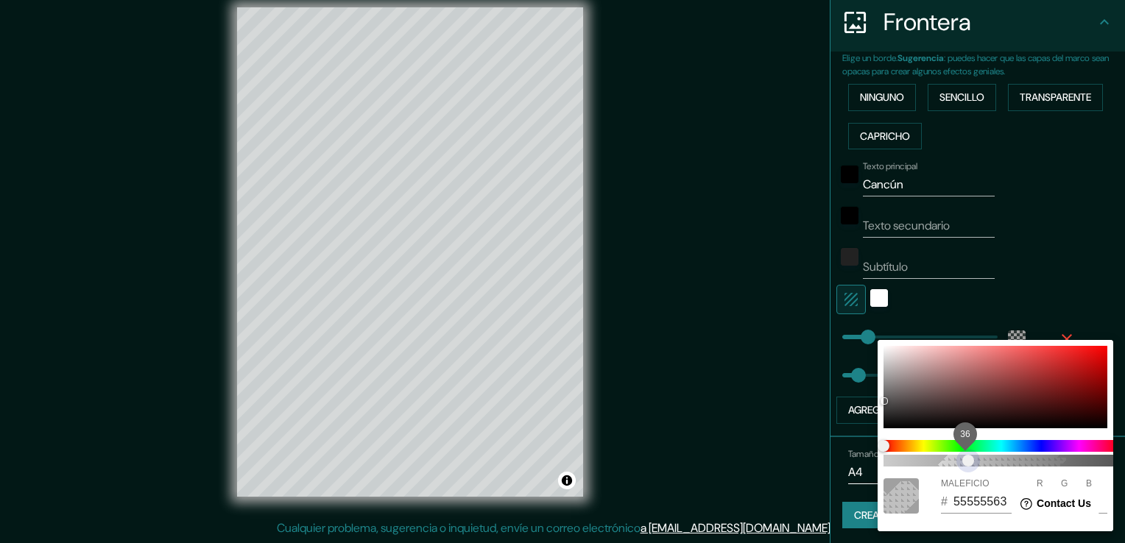
click at [974, 464] on span "36" at bounding box center [968, 461] width 12 height 12
drag, startPoint x: 1078, startPoint y: 452, endPoint x: 1087, endPoint y: 452, distance: 8.8
click at [1087, 455] on span "85" at bounding box center [1084, 461] width 12 height 12
click at [980, 459] on span "41" at bounding box center [980, 461] width 12 height 12
type input "55555582"
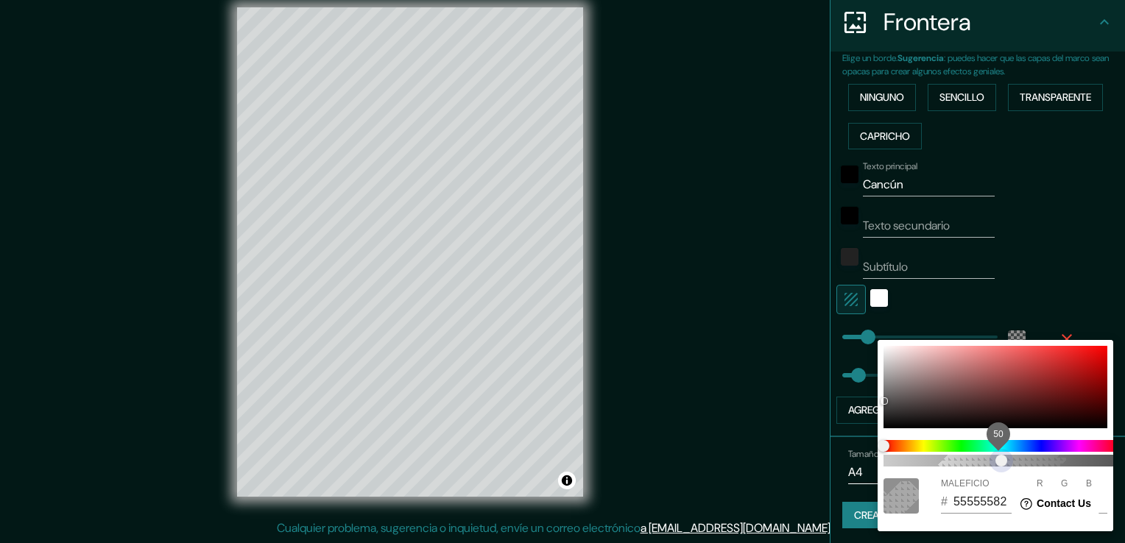
drag, startPoint x: 951, startPoint y: 465, endPoint x: 1004, endPoint y: 456, distance: 53.7
click at [1004, 456] on span "50" at bounding box center [1002, 461] width 12 height 12
click at [751, 361] on div at bounding box center [562, 271] width 1125 height 543
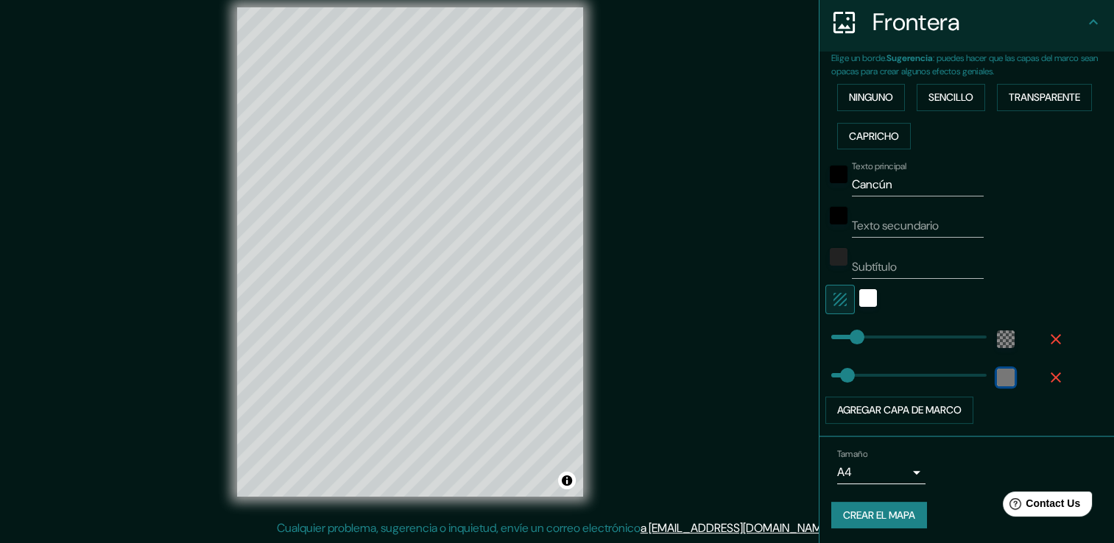
click at [998, 378] on div "color-222222" at bounding box center [1006, 378] width 18 height 18
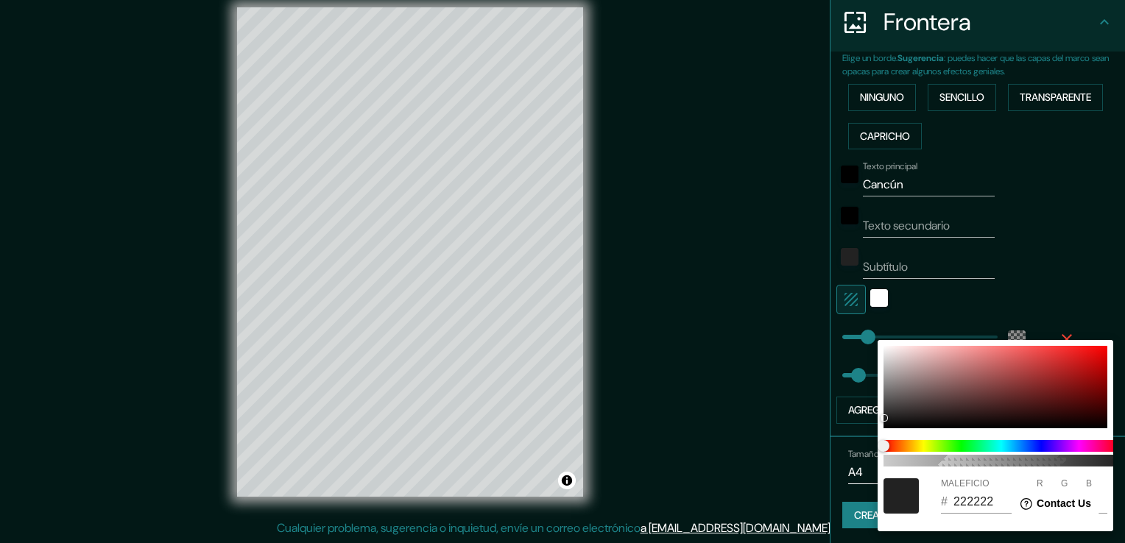
click at [942, 464] on div "100" at bounding box center [1001, 453] width 247 height 38
drag, startPoint x: 942, startPoint y: 464, endPoint x: 982, endPoint y: 463, distance: 39.8
click at [982, 463] on span "47" at bounding box center [1002, 461] width 236 height 12
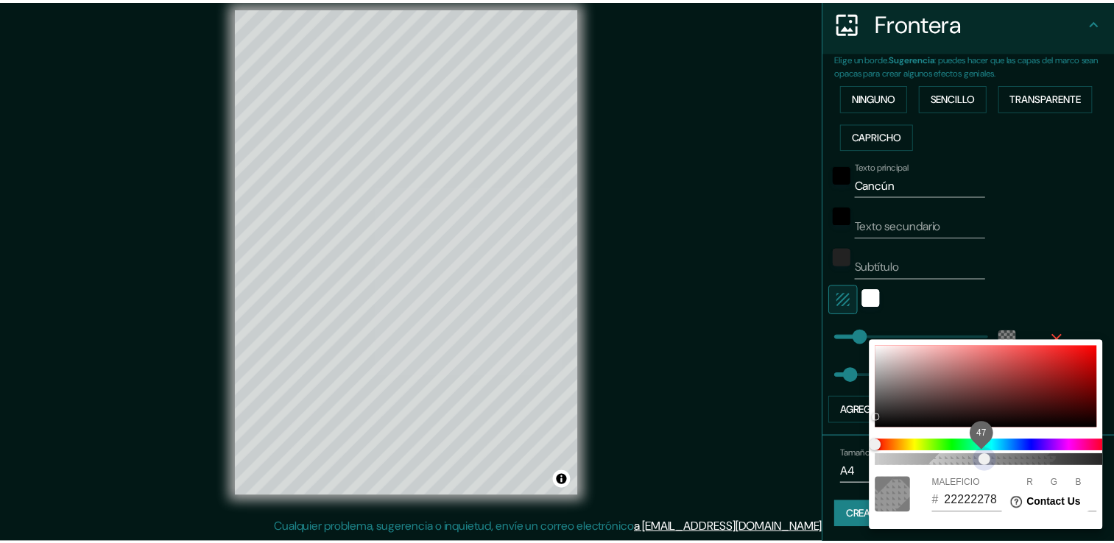
scroll to position [0, 12]
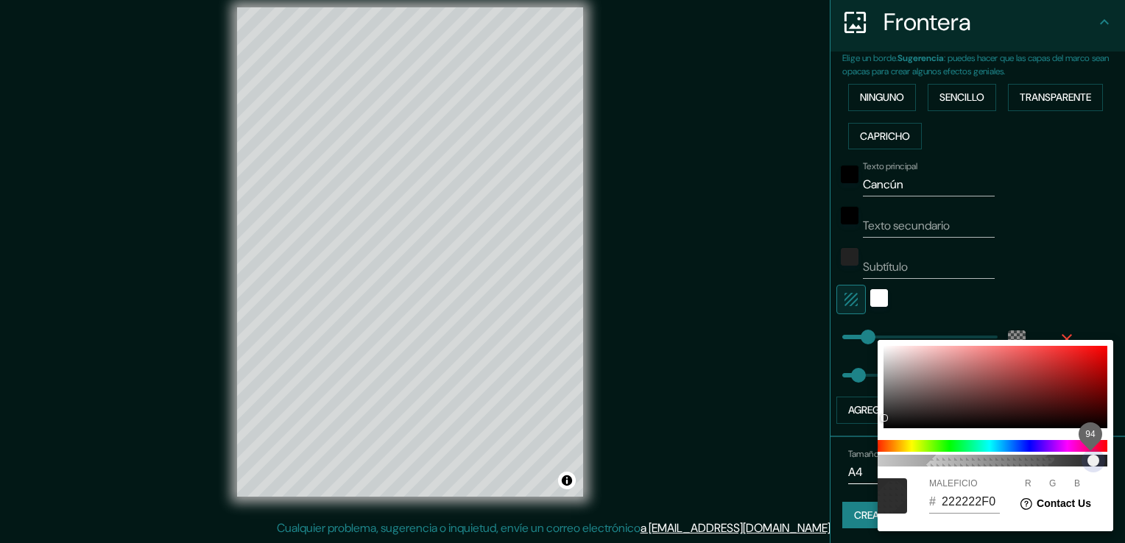
type input "222222F2"
drag, startPoint x: 982, startPoint y: 463, endPoint x: 1096, endPoint y: 473, distance: 115.3
click at [1096, 467] on span "94" at bounding box center [1094, 461] width 12 height 12
click at [775, 403] on div at bounding box center [562, 271] width 1125 height 543
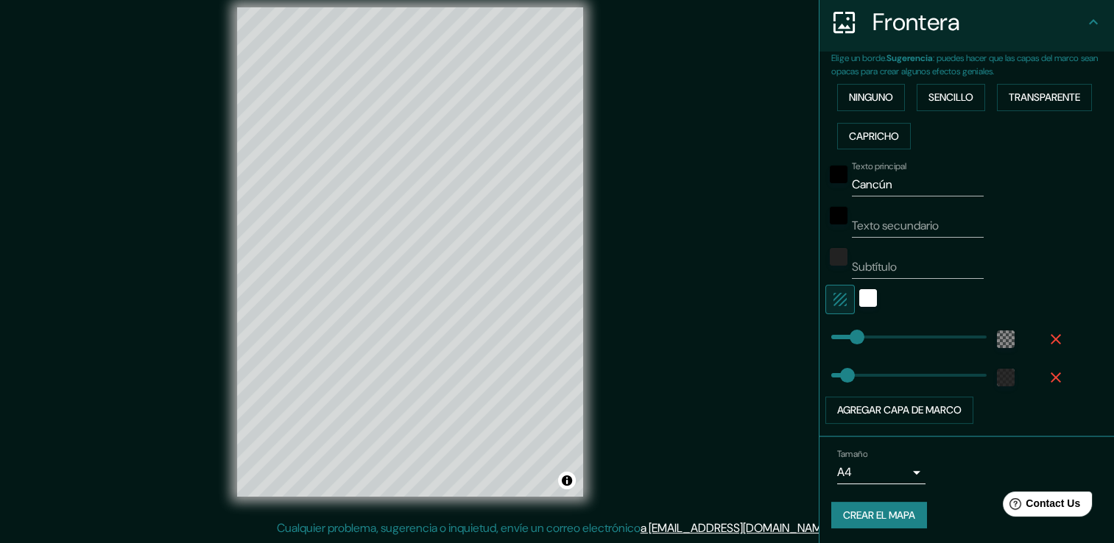
click at [890, 517] on font "Crear el mapa" at bounding box center [879, 516] width 72 height 18
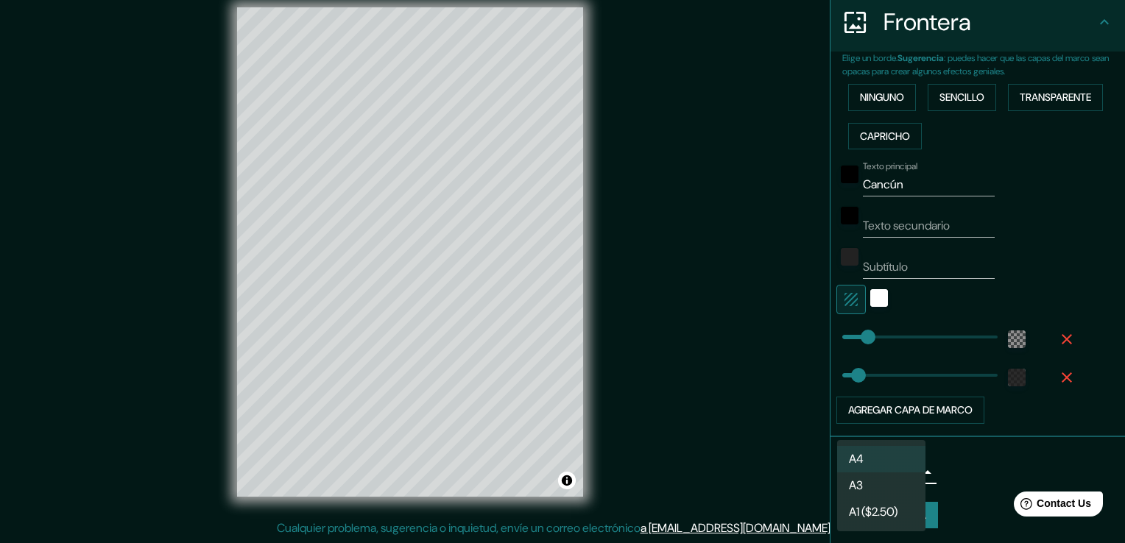
click at [909, 467] on body "Mappin Ubicación Cancún, [PERSON_NAME][GEOGRAPHIC_DATA], [GEOGRAPHIC_DATA] [GEO…" at bounding box center [562, 255] width 1125 height 543
click at [898, 480] on li "A3" at bounding box center [881, 486] width 88 height 27
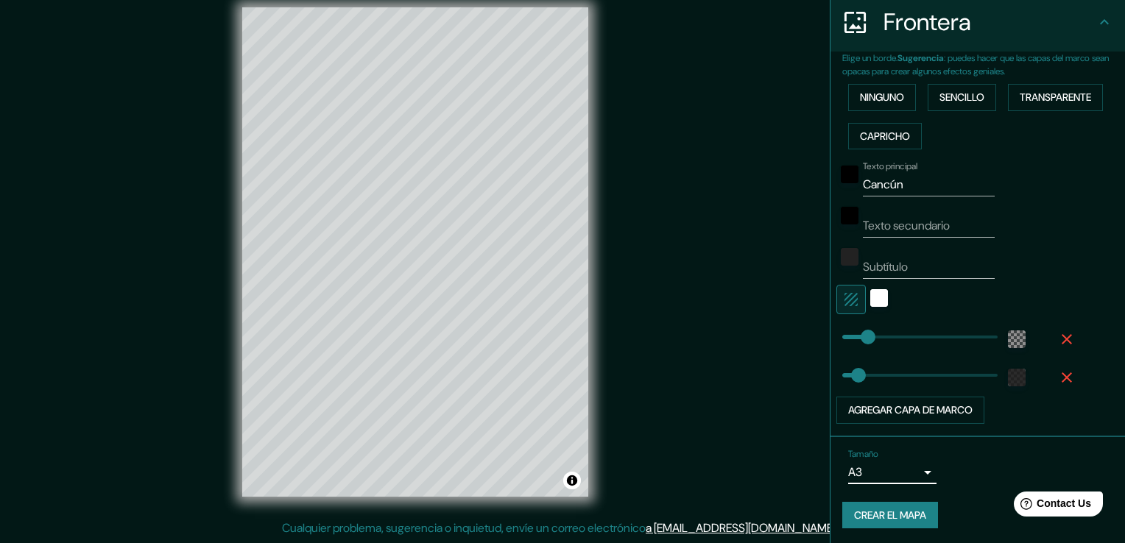
click at [905, 473] on body "Mappin Ubicación Cancún, [PERSON_NAME][GEOGRAPHIC_DATA], [GEOGRAPHIC_DATA] [GEO…" at bounding box center [562, 255] width 1125 height 543
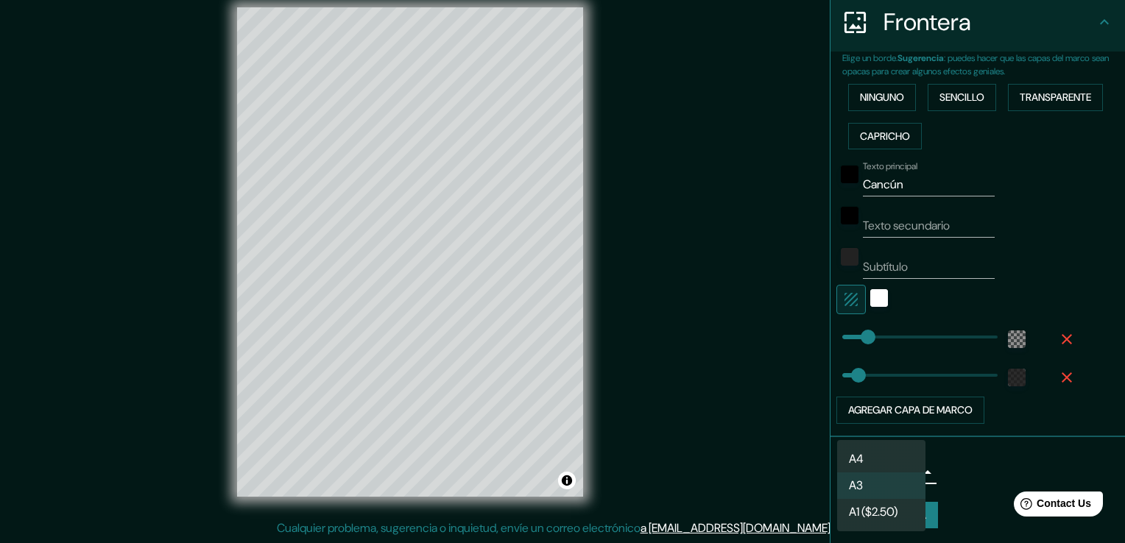
click at [881, 459] on li "A4" at bounding box center [881, 459] width 88 height 27
type input "single"
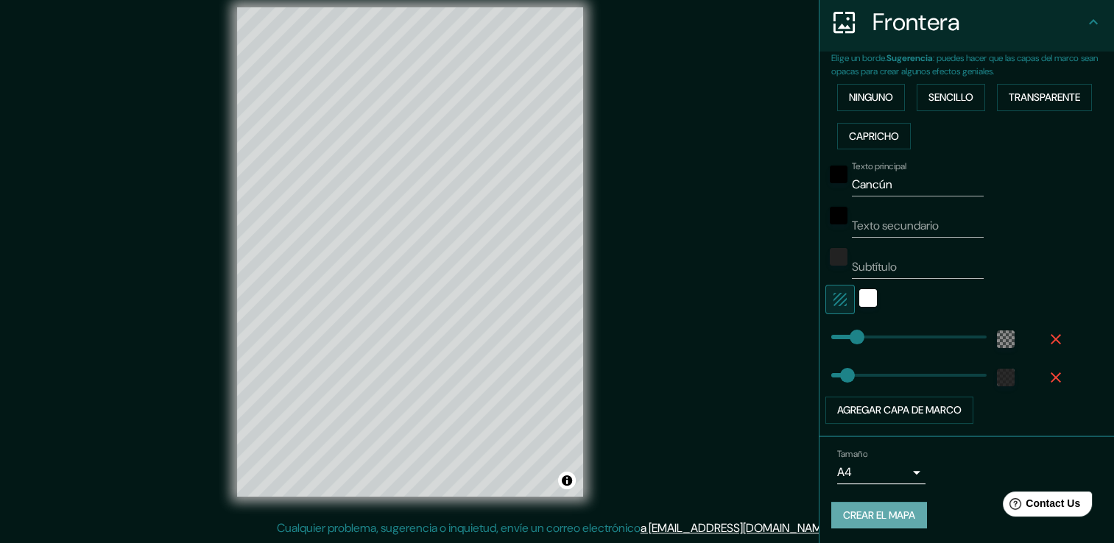
click at [901, 516] on font "Crear el mapa" at bounding box center [879, 516] width 72 height 18
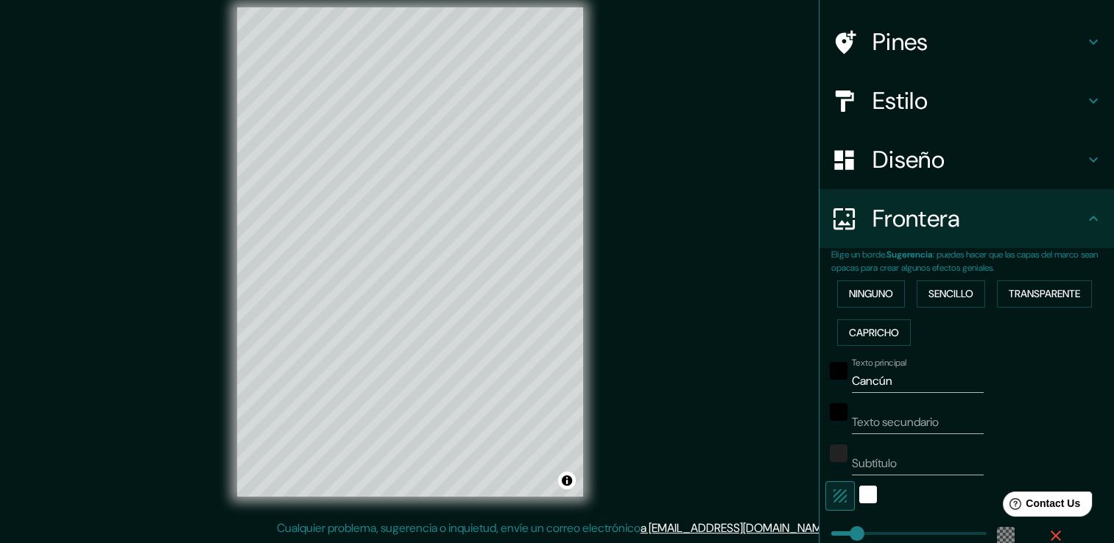
scroll to position [0, 0]
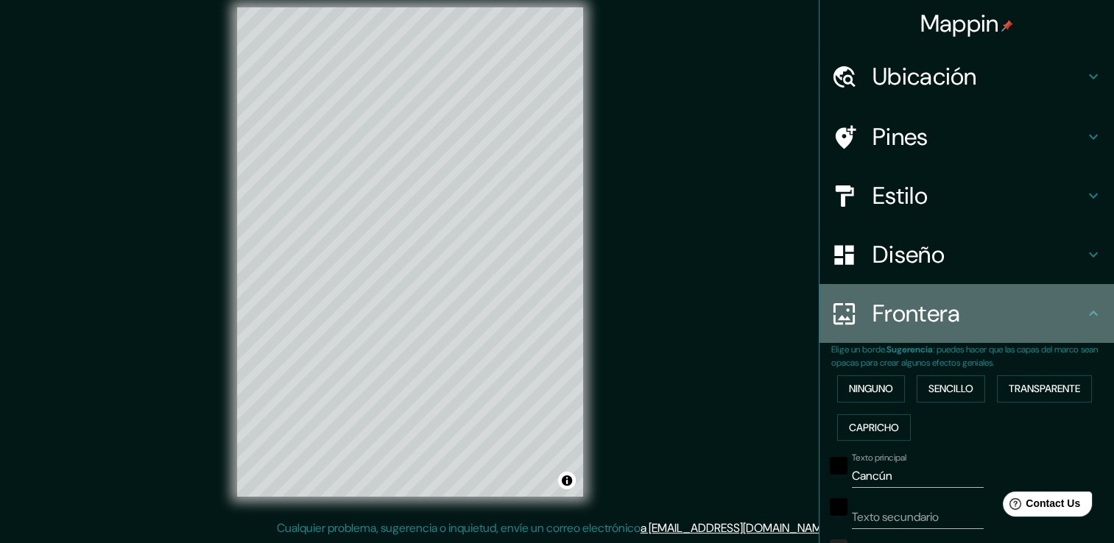
click at [1083, 323] on div "Frontera" at bounding box center [967, 313] width 295 height 59
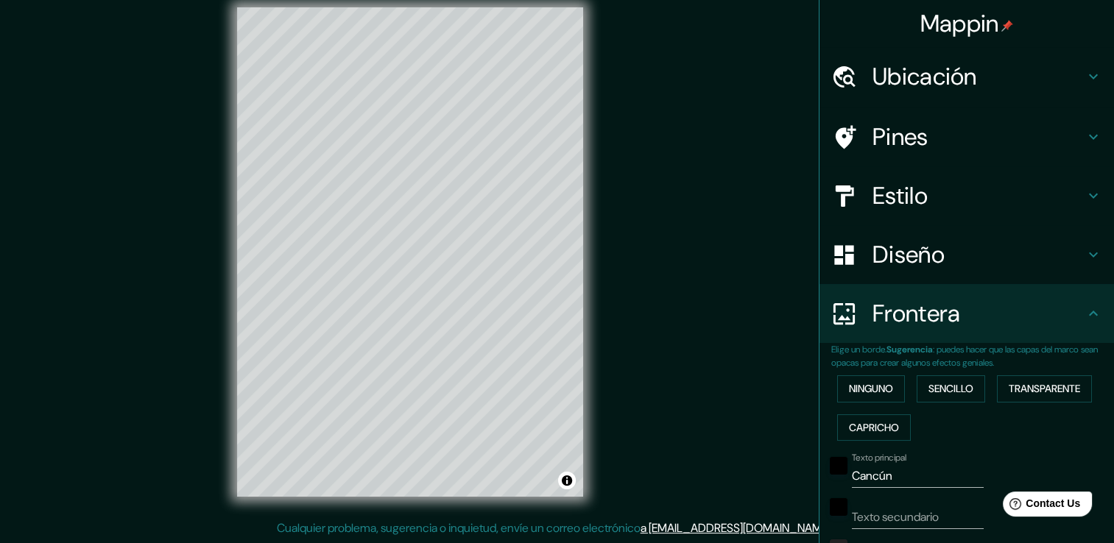
click at [1084, 323] on div "Frontera" at bounding box center [967, 313] width 295 height 59
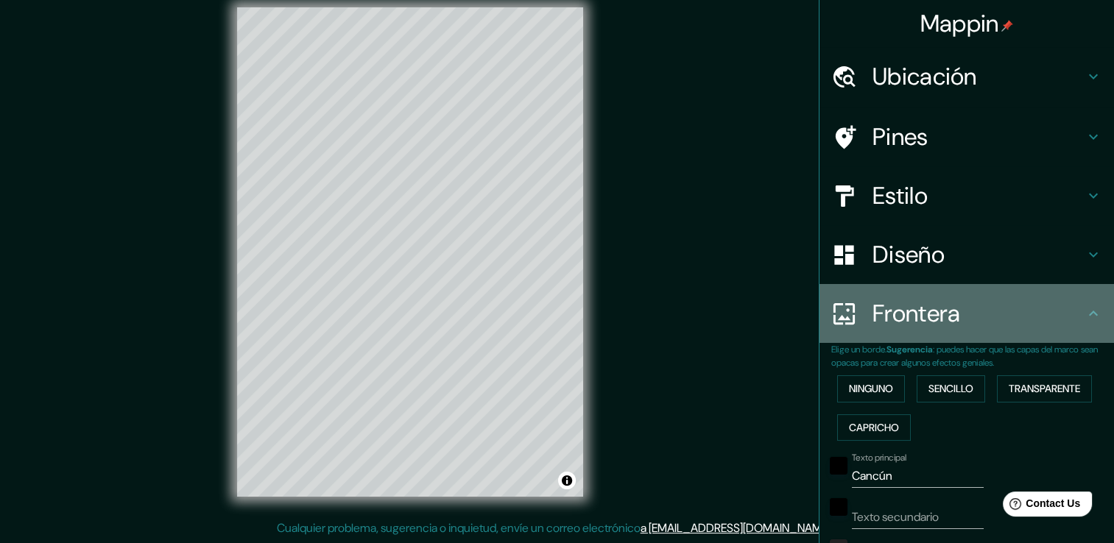
click at [1085, 320] on icon at bounding box center [1094, 314] width 18 height 18
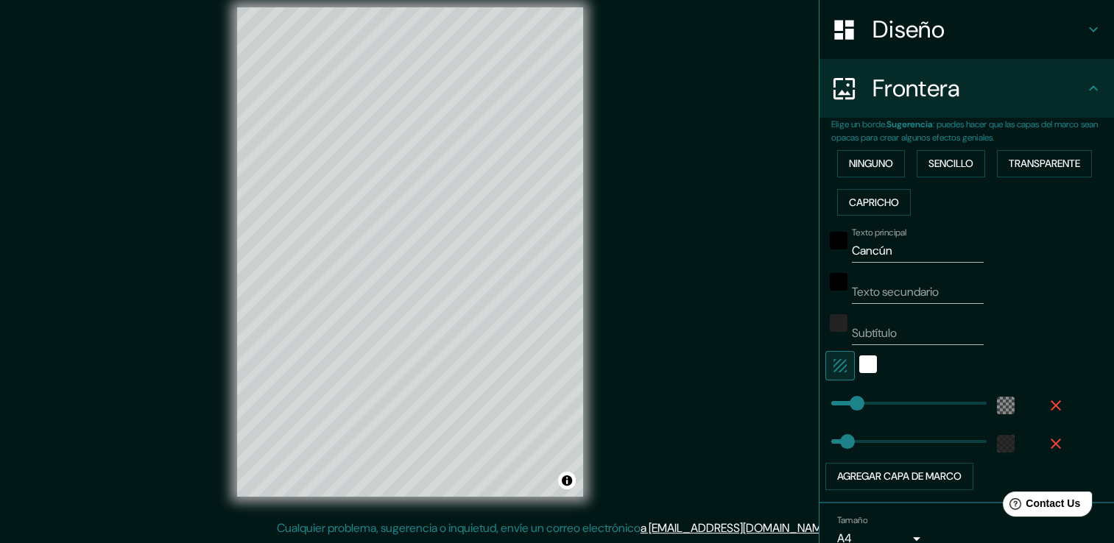
scroll to position [218, 0]
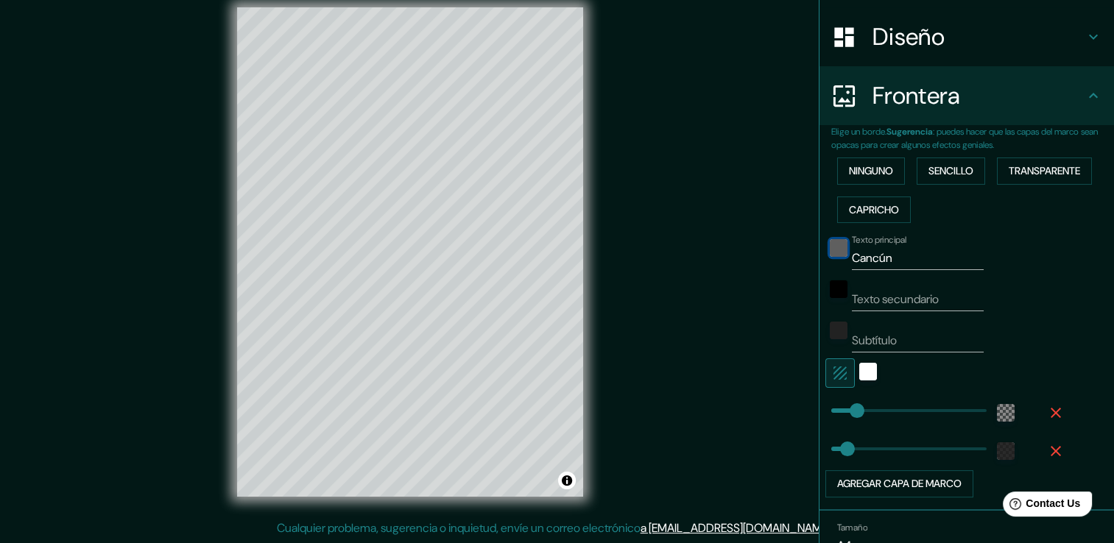
click at [830, 247] on div "negro" at bounding box center [839, 248] width 18 height 18
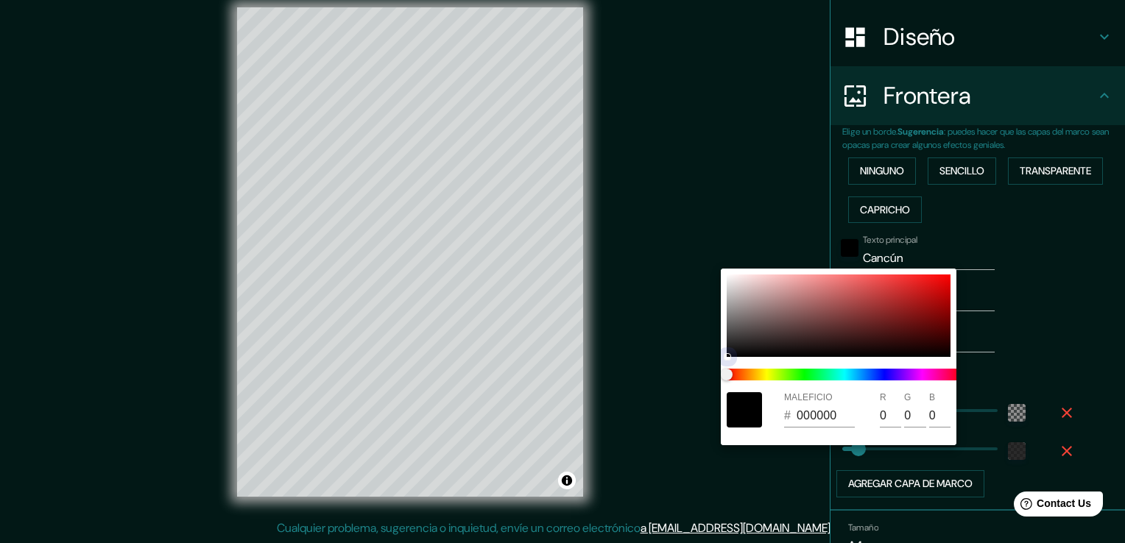
type input "443737"
type input "68"
type input "55"
type input "614848"
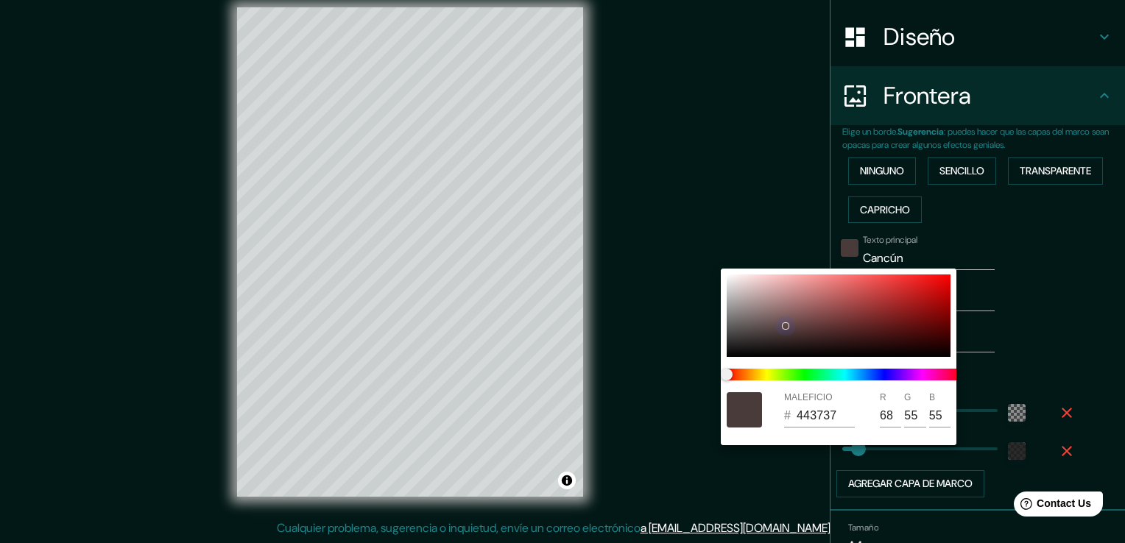
type input "97"
type input "72"
drag, startPoint x: 777, startPoint y: 330, endPoint x: 789, endPoint y: 324, distance: 13.8
click at [789, 324] on div at bounding box center [839, 316] width 224 height 82
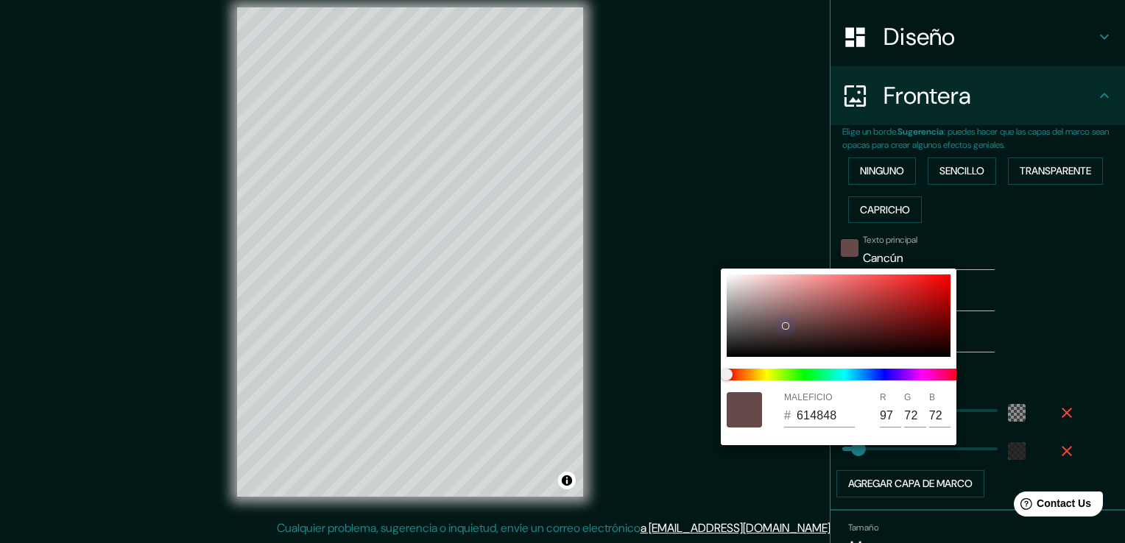
type input "664949"
type input "102"
type input "73"
type input "827373"
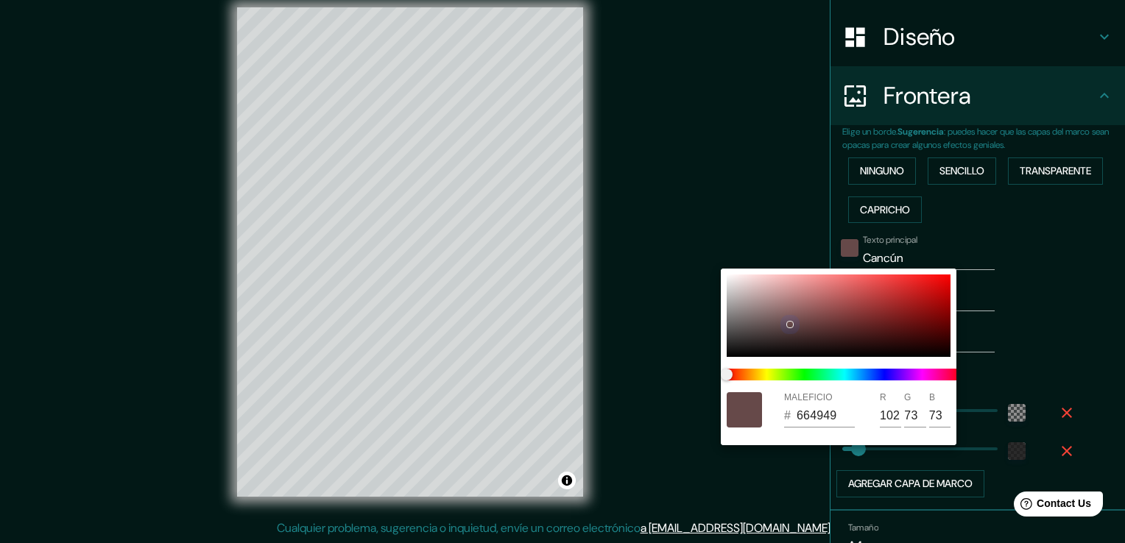
type input "130"
type input "115"
type input "8B7D7D"
type input "139"
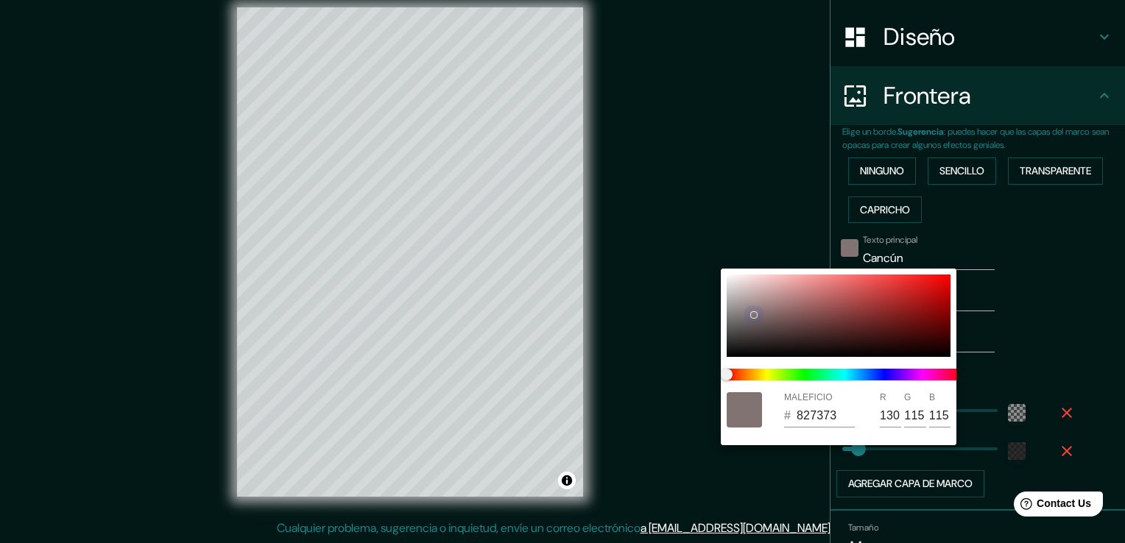
type input "125"
type input "6F6767"
type input "111"
type input "103"
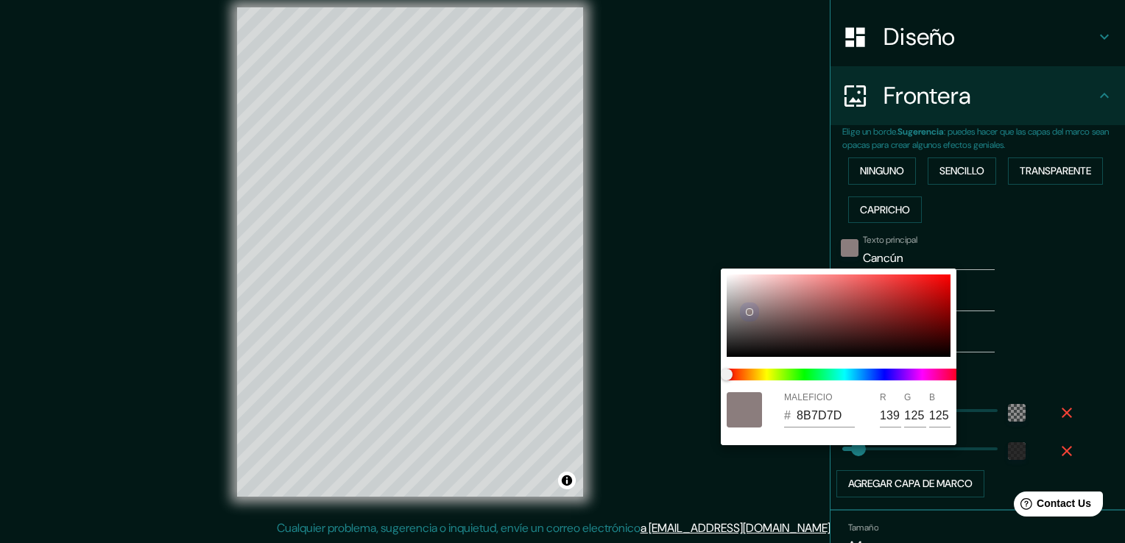
type input "103"
drag, startPoint x: 789, startPoint y: 323, endPoint x: 743, endPoint y: 321, distance: 46.4
click at [743, 321] on div at bounding box center [743, 321] width 6 height 6
type input "544E4E"
type input "84"
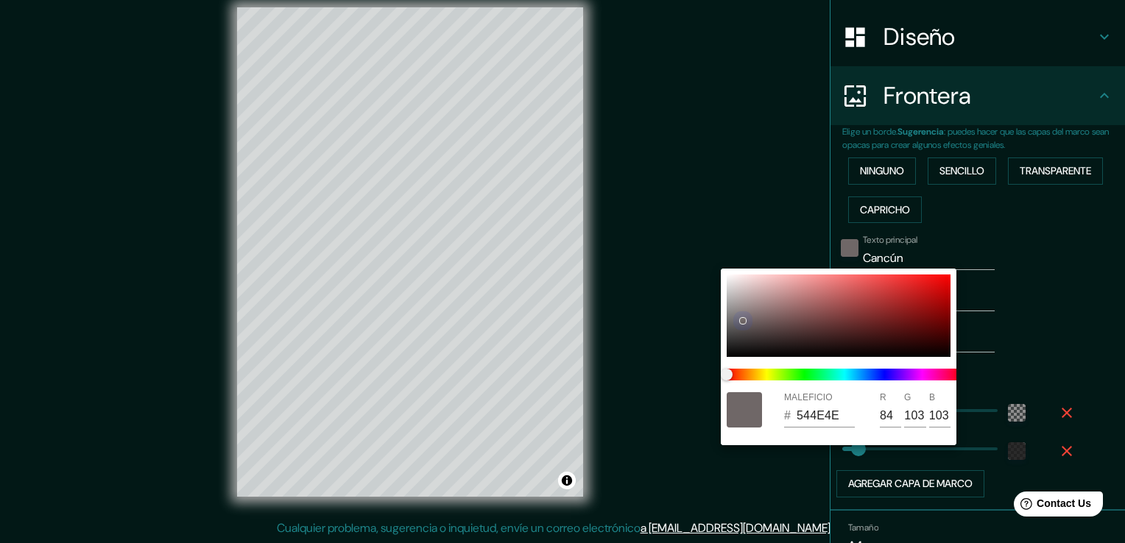
type input "78"
type input "4A4545"
type input "74"
type input "69"
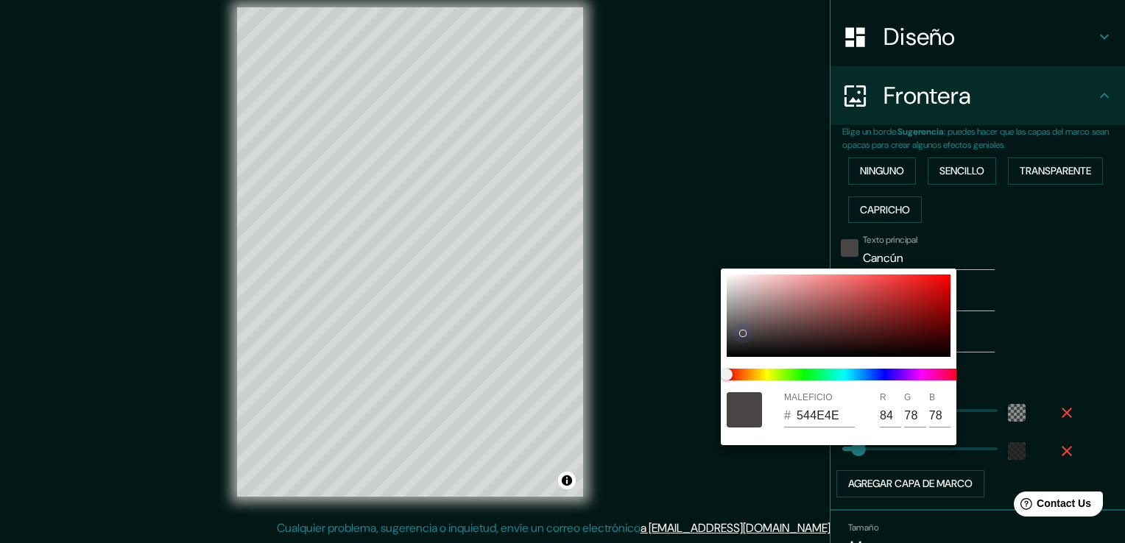
type input "69"
type input "6B6262"
type input "107"
type input "98"
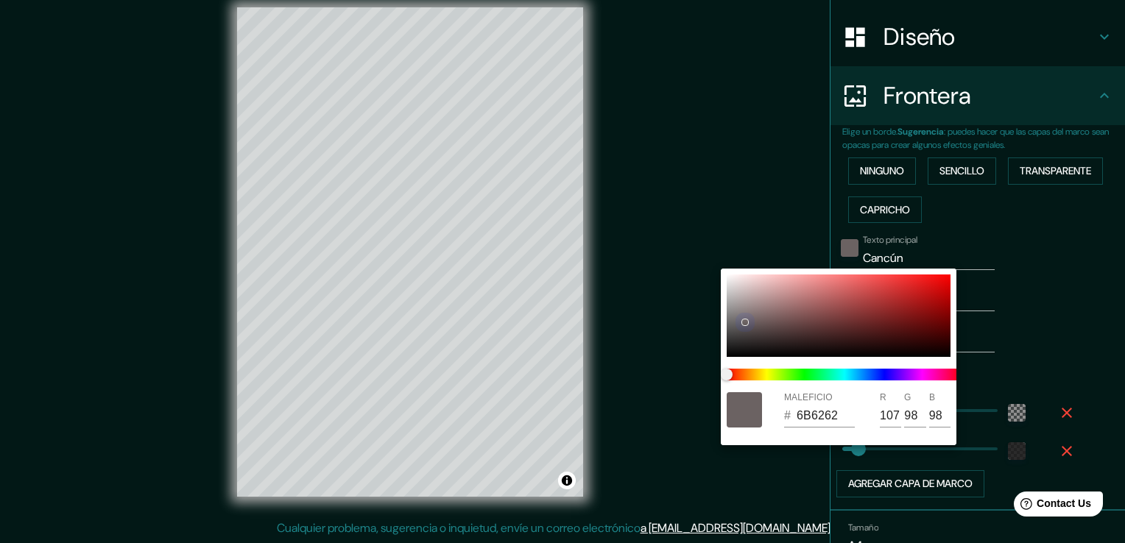
type input "5F5959"
type input "95"
type input "89"
type input "5F5A5A"
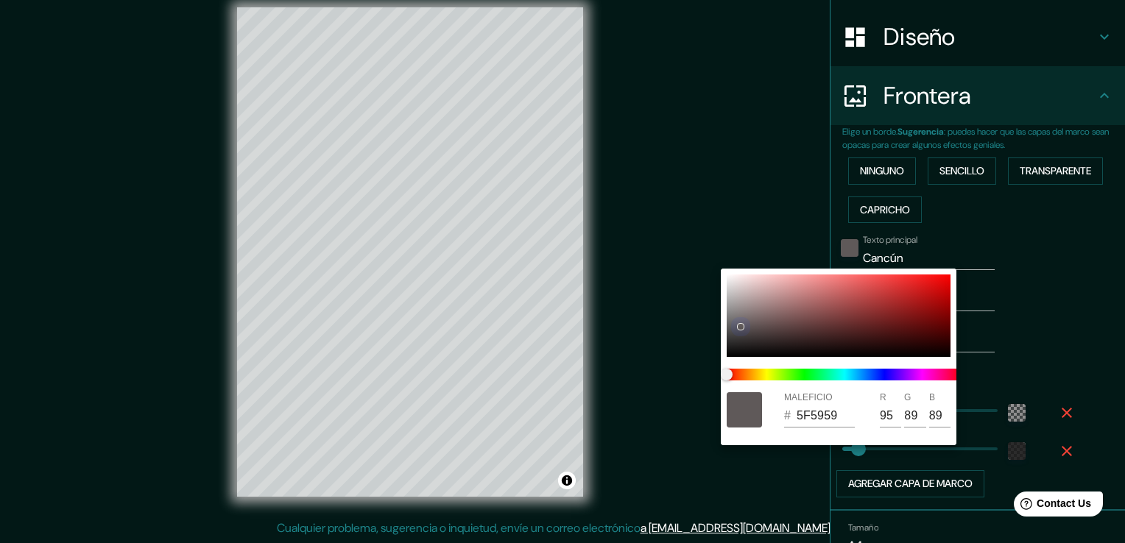
type input "90"
type input "5D5959"
type input "93"
type input "89"
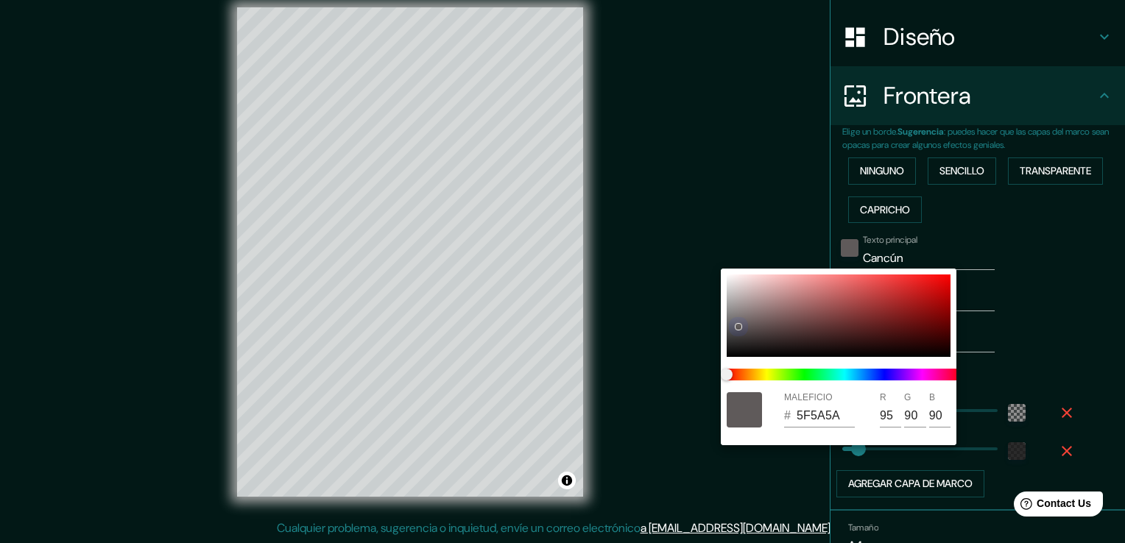
type input "89"
drag, startPoint x: 743, startPoint y: 321, endPoint x: 737, endPoint y: 326, distance: 7.8
click at [737, 326] on div at bounding box center [736, 328] width 6 height 6
click at [661, 345] on div at bounding box center [562, 271] width 1125 height 543
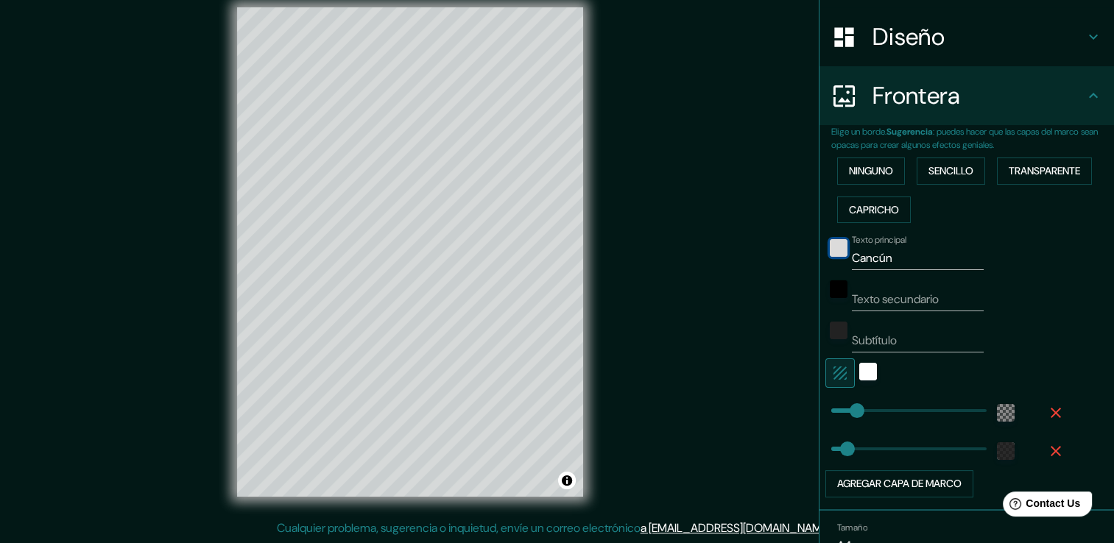
click at [830, 253] on div "color-5D5959" at bounding box center [839, 248] width 18 height 18
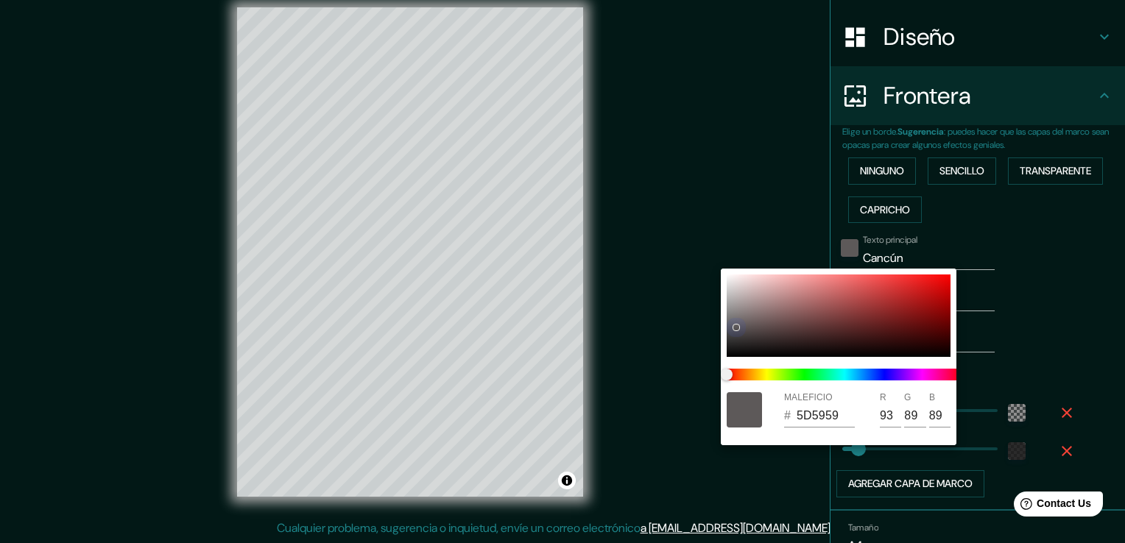
type input "545353"
type input "84"
type input "83"
drag, startPoint x: 736, startPoint y: 327, endPoint x: 714, endPoint y: 334, distance: 23.3
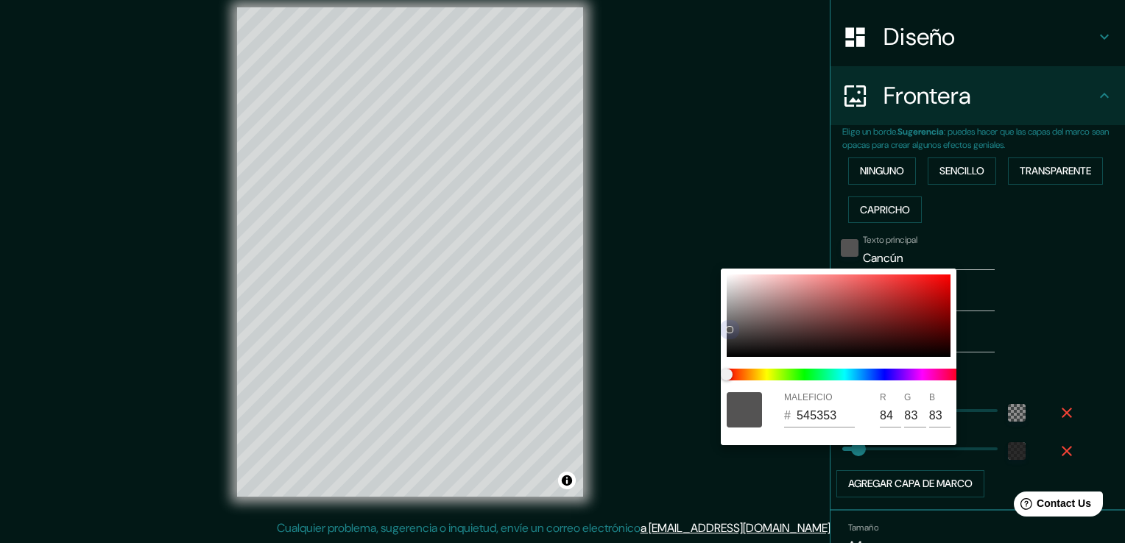
click at [714, 334] on div "MALEFICIO # 545353 R 84 G 83 B 83" at bounding box center [562, 271] width 1125 height 543
click at [700, 341] on div at bounding box center [562, 271] width 1125 height 543
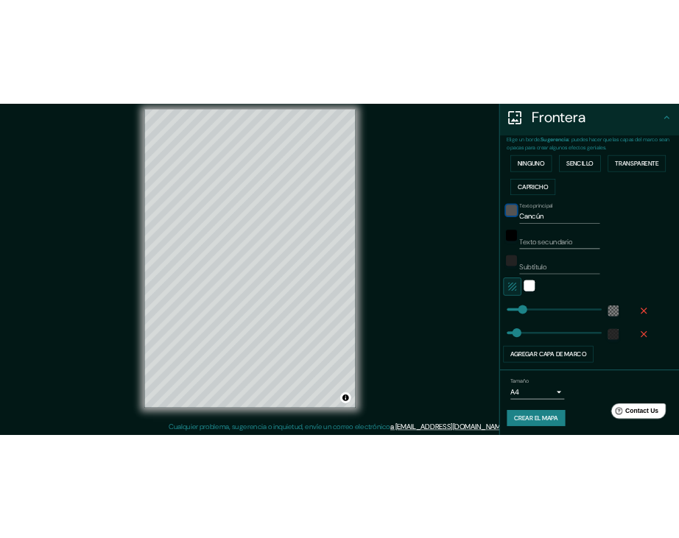
scroll to position [16, 0]
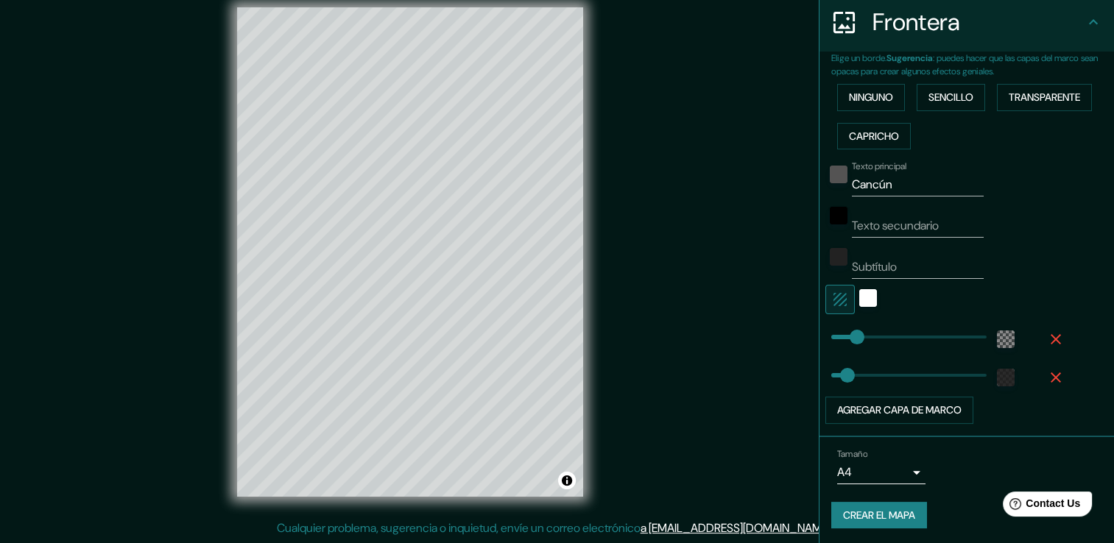
click at [750, 166] on div "Mappin Ubicación Cancún, [PERSON_NAME][GEOGRAPHIC_DATA], [GEOGRAPHIC_DATA] [GEO…" at bounding box center [557, 264] width 1114 height 560
